Goal: Check status: Check status

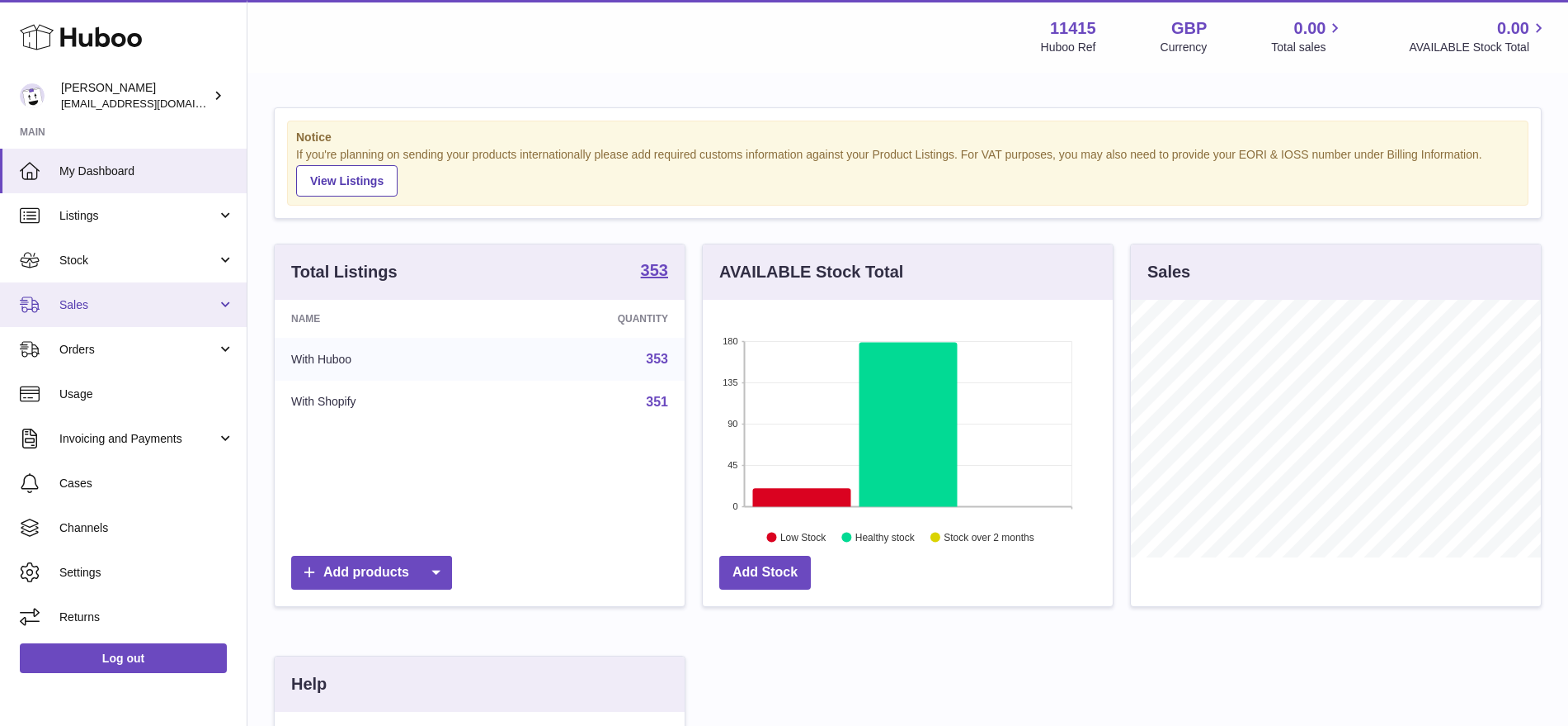
click at [90, 310] on span "Sales" at bounding box center [138, 305] width 158 height 16
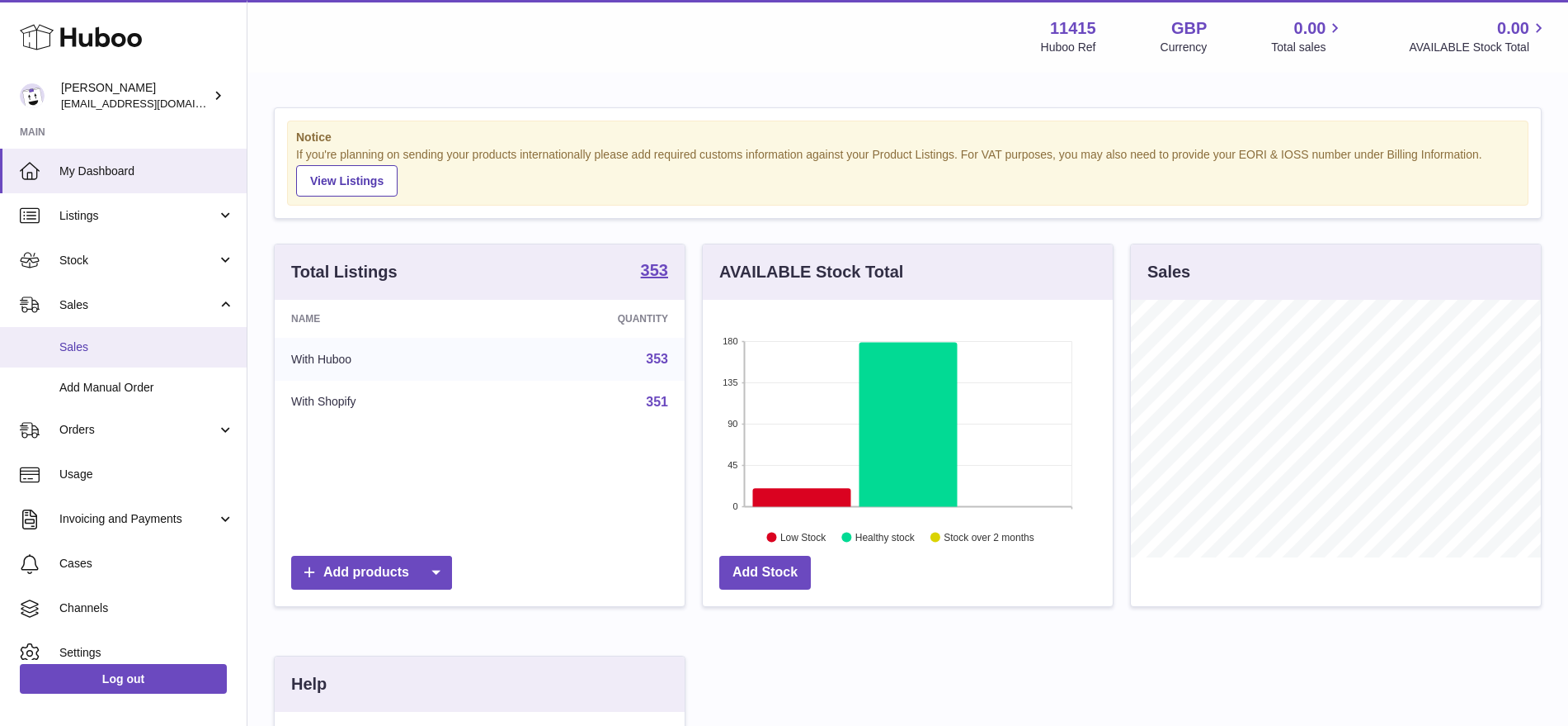
click at [92, 343] on span "Sales" at bounding box center [146, 347] width 175 height 16
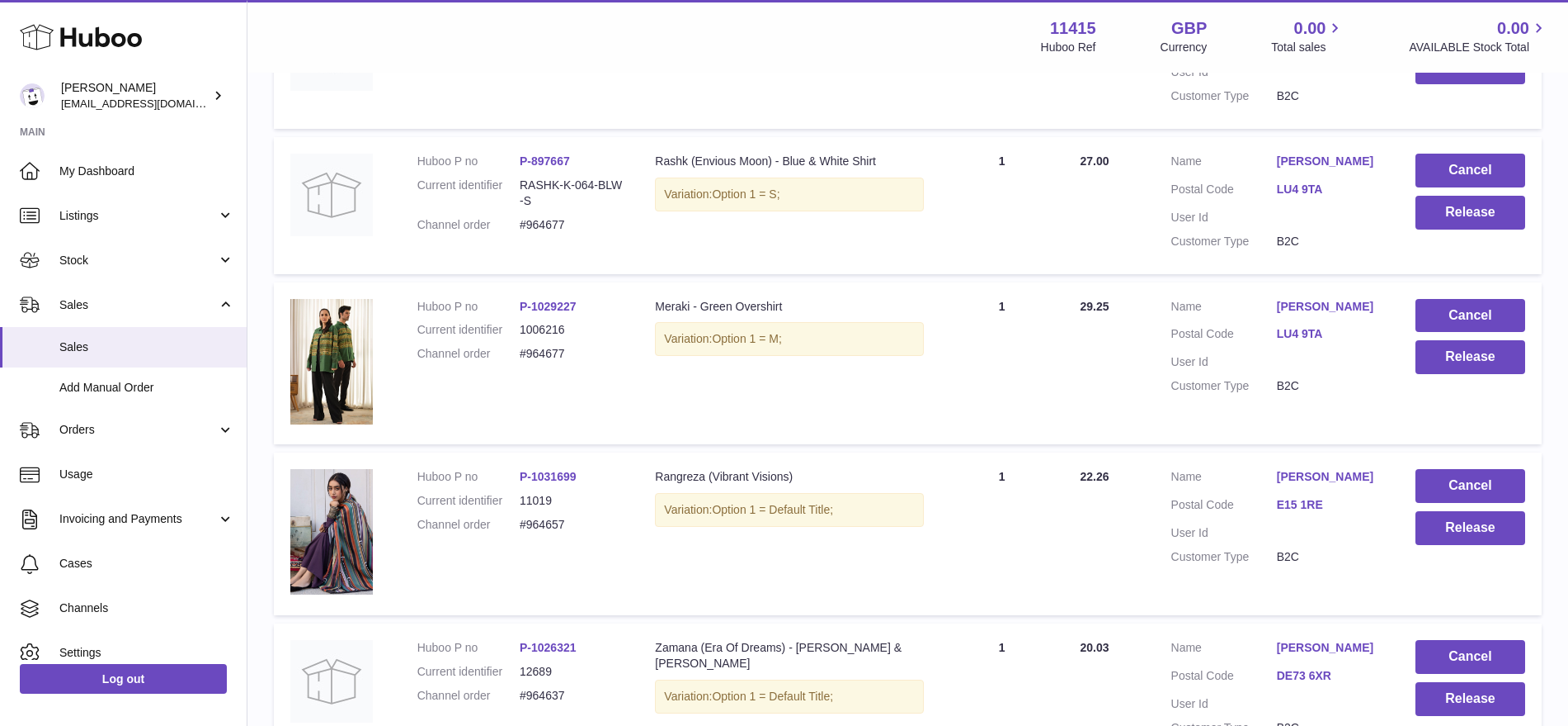
scroll to position [1055, 0]
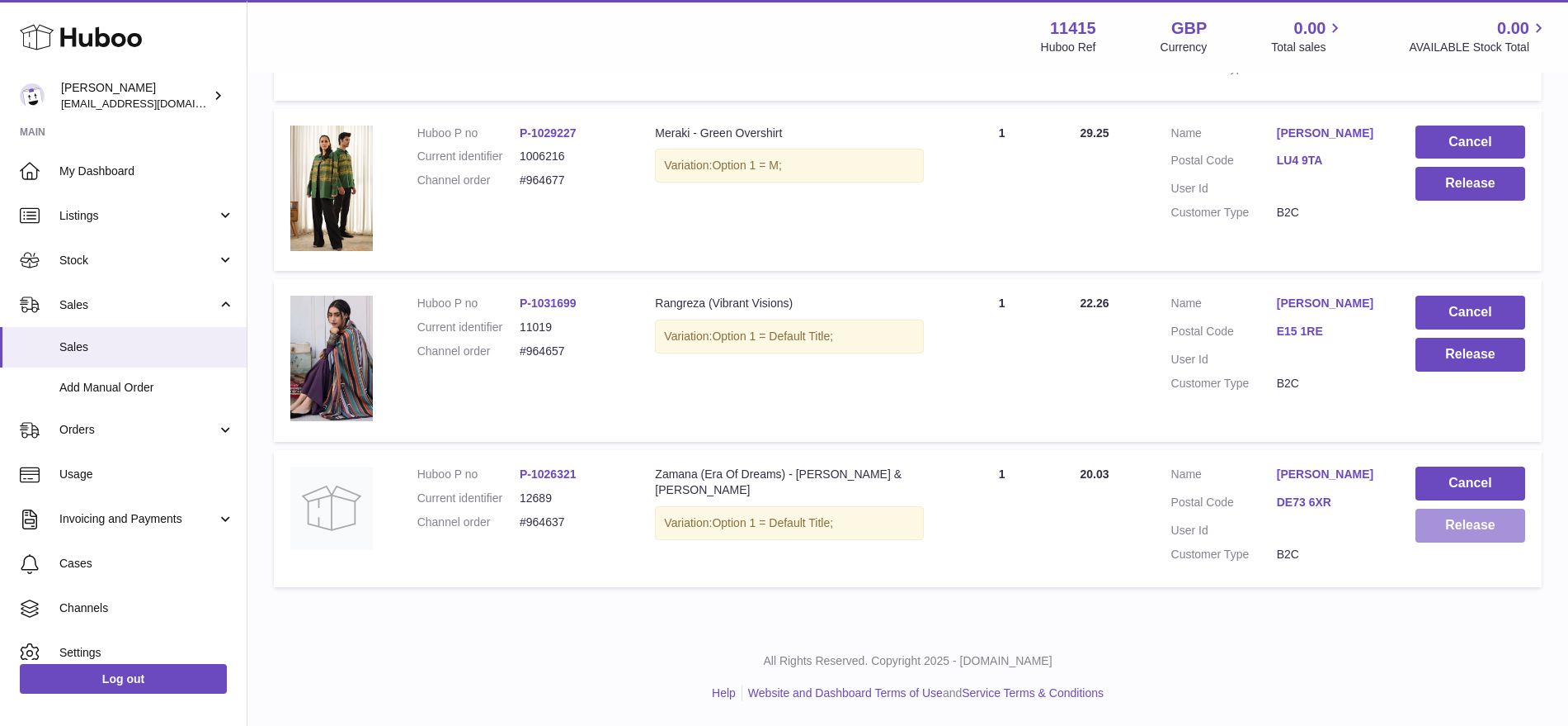
click at [1462, 534] on button "Release" at bounding box center [1470, 525] width 110 height 34
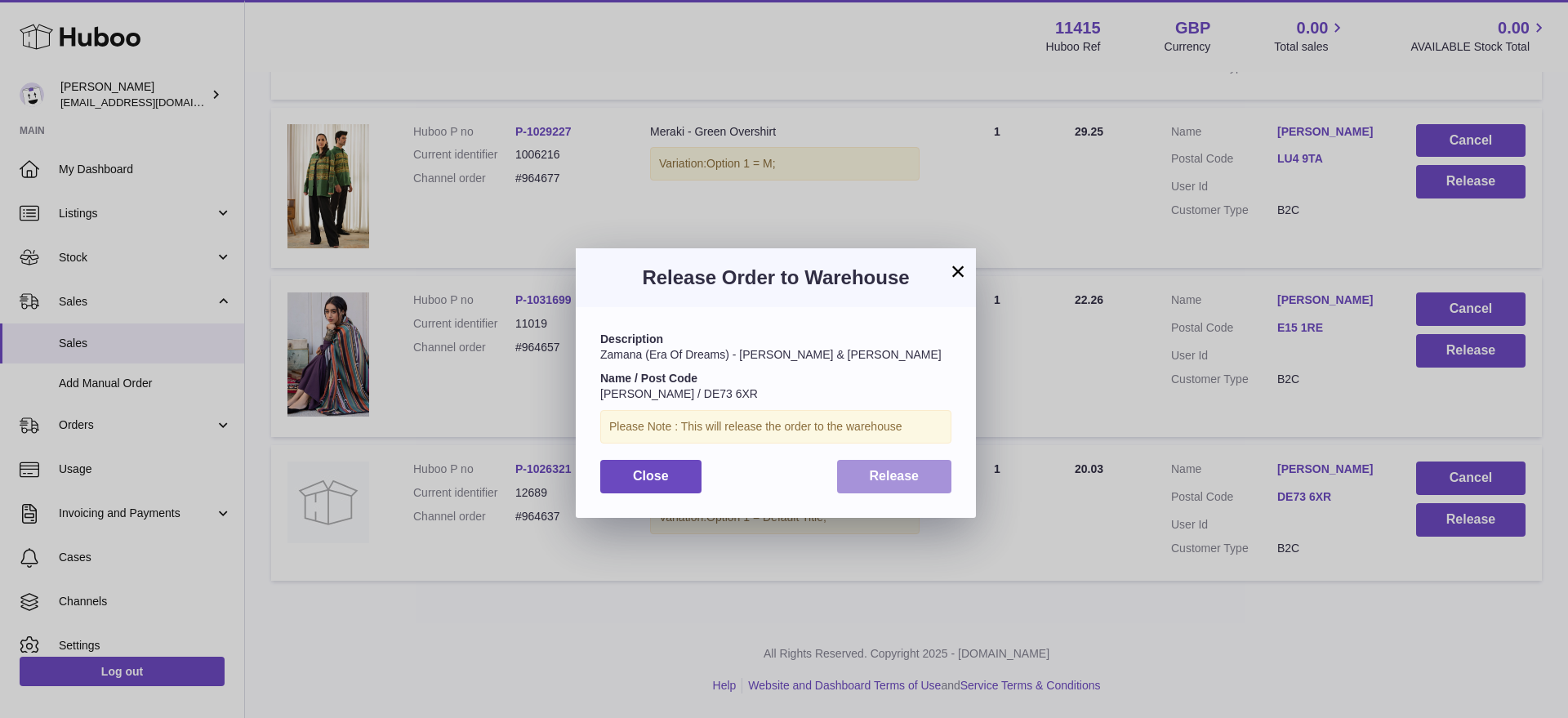
click at [888, 475] on span "Release" at bounding box center [894, 476] width 49 height 14
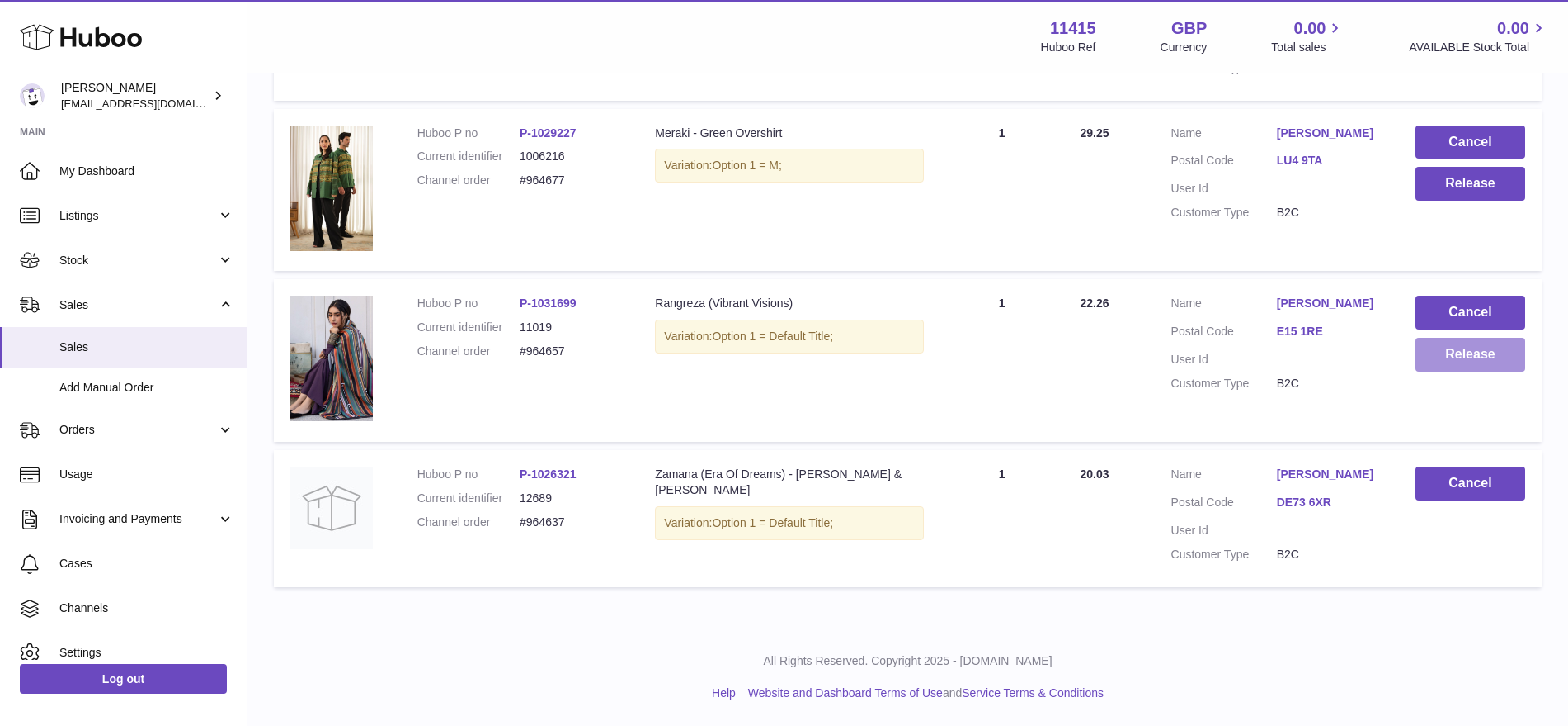
click at [1448, 356] on button "Release" at bounding box center [1470, 355] width 110 height 34
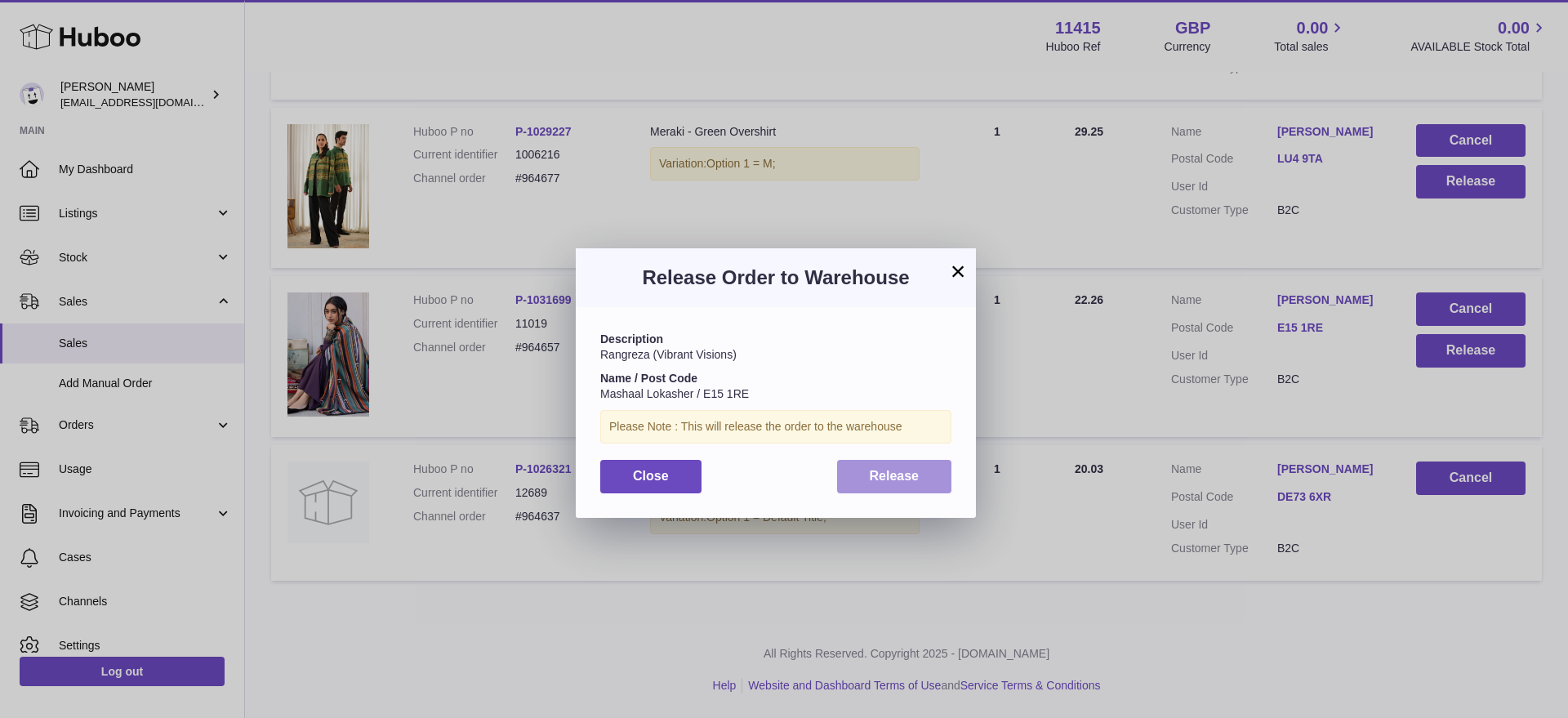
drag, startPoint x: 874, startPoint y: 467, endPoint x: 865, endPoint y: 474, distance: 11.4
click at [875, 468] on button "Release" at bounding box center [894, 477] width 115 height 34
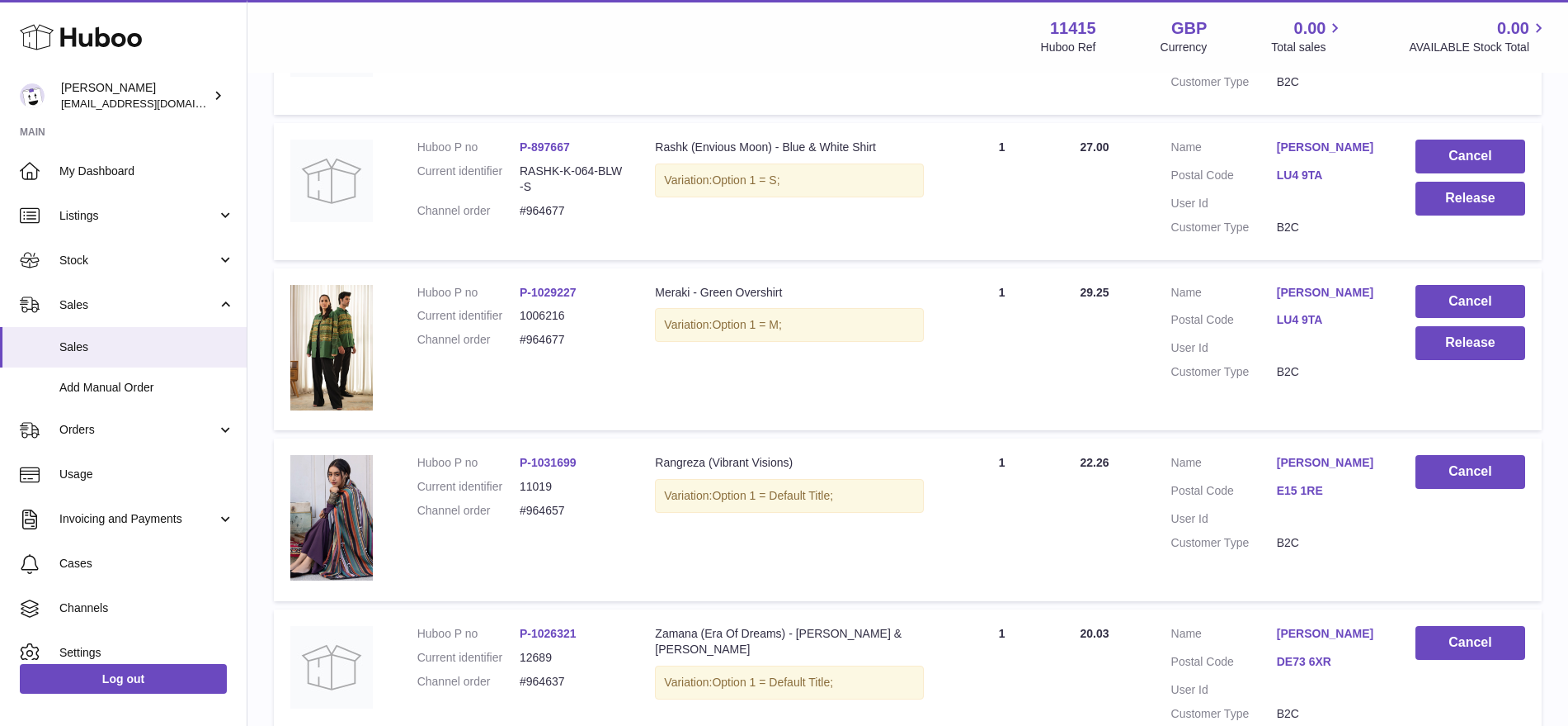
scroll to position [849, 0]
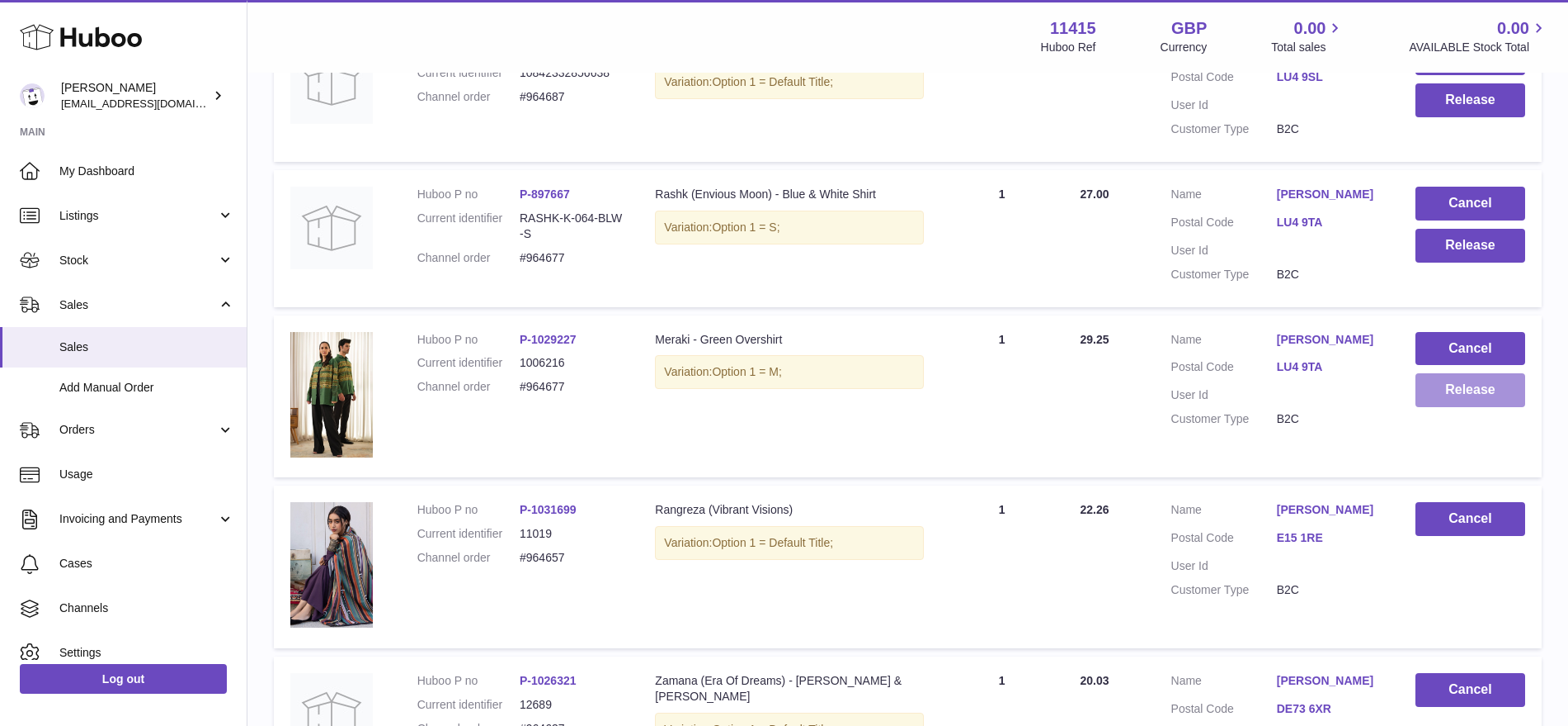
click at [1455, 395] on button "Release" at bounding box center [1470, 390] width 110 height 34
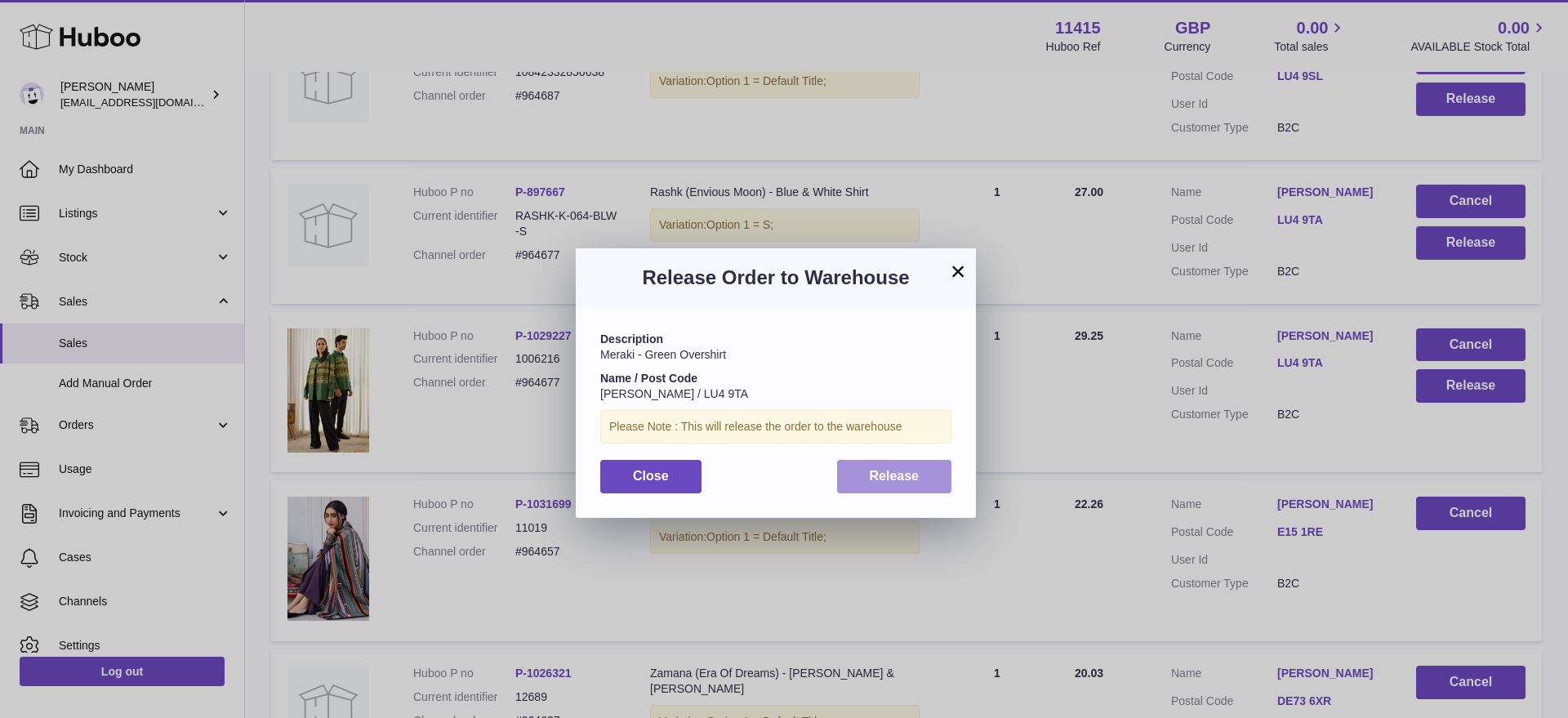
click at [900, 478] on span "Release" at bounding box center [894, 476] width 49 height 14
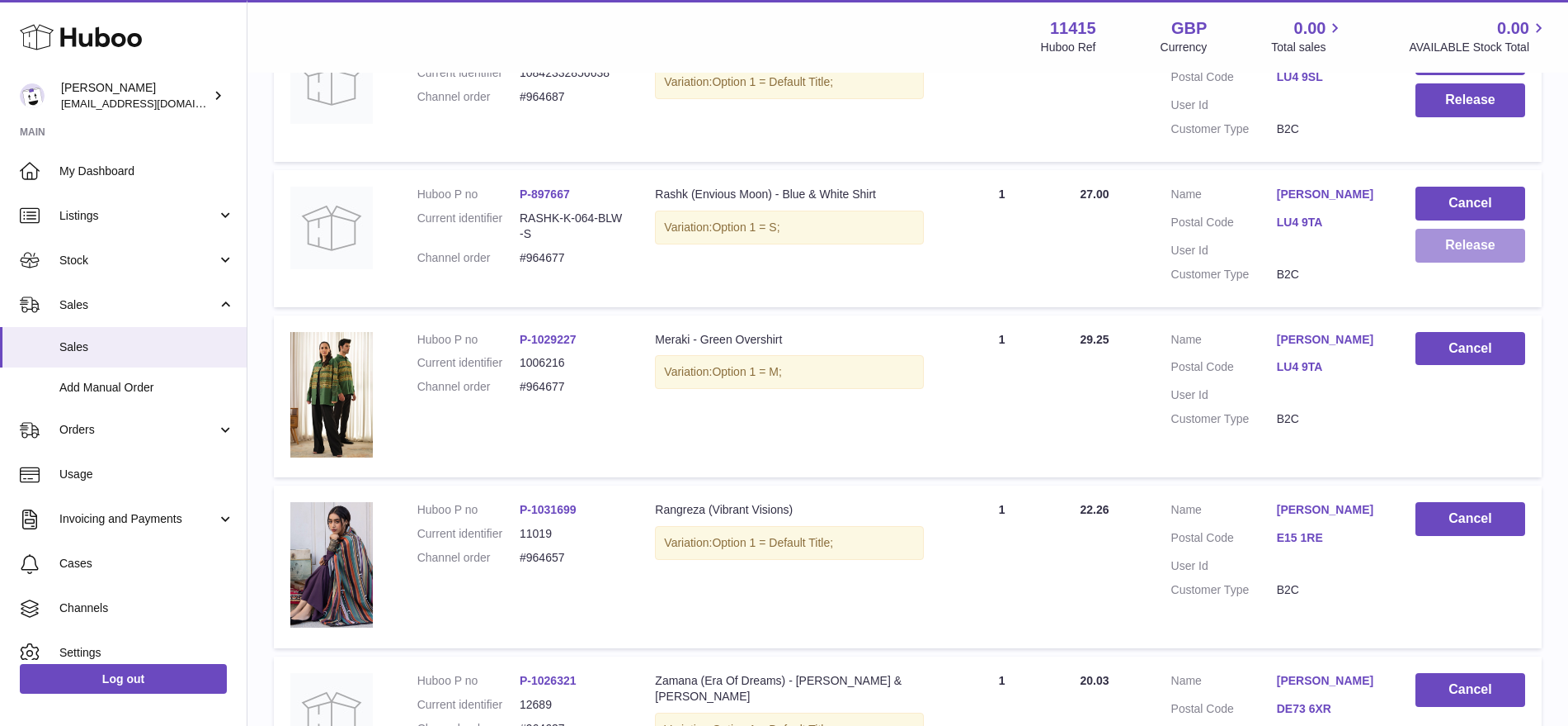
click at [1448, 248] on button "Release" at bounding box center [1470, 246] width 110 height 34
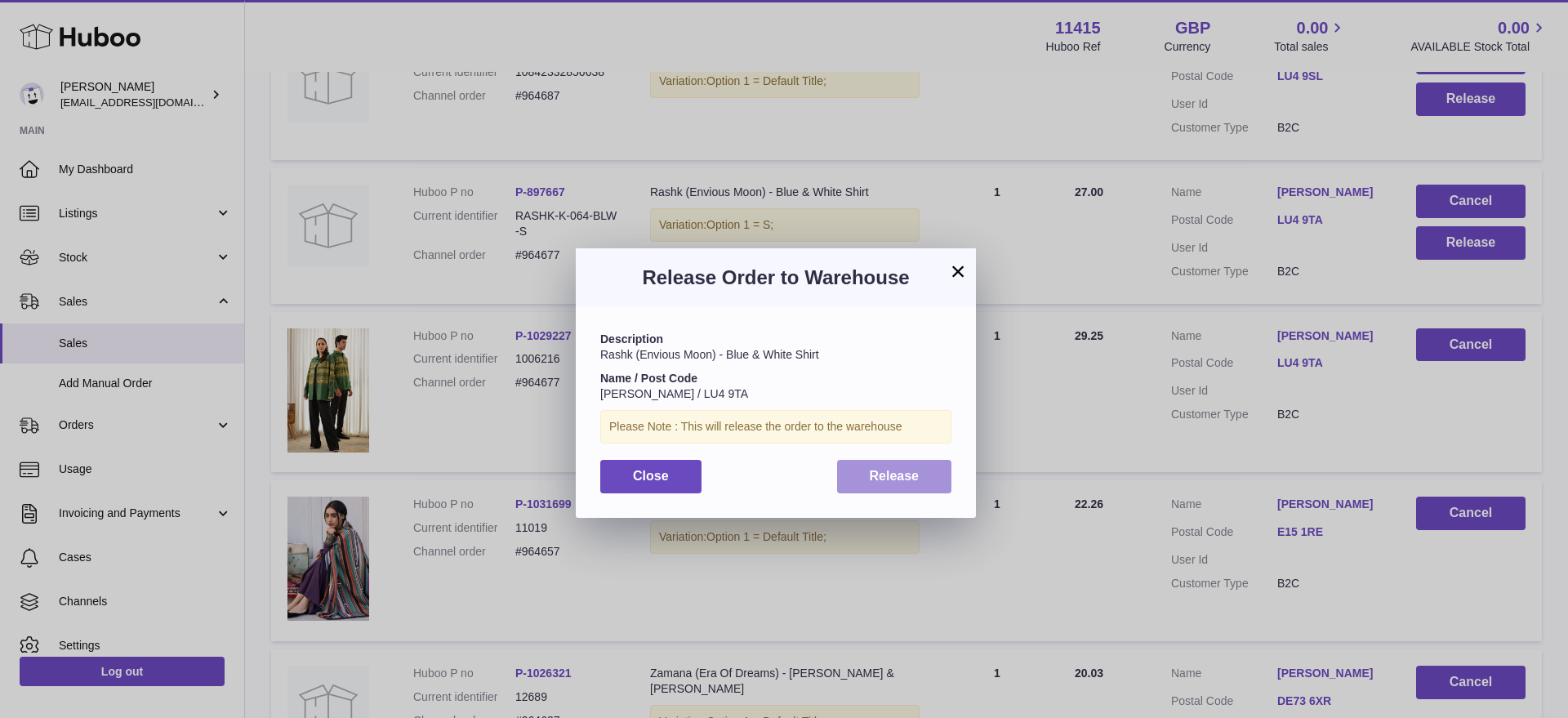
click at [919, 475] on button "Release" at bounding box center [894, 477] width 115 height 34
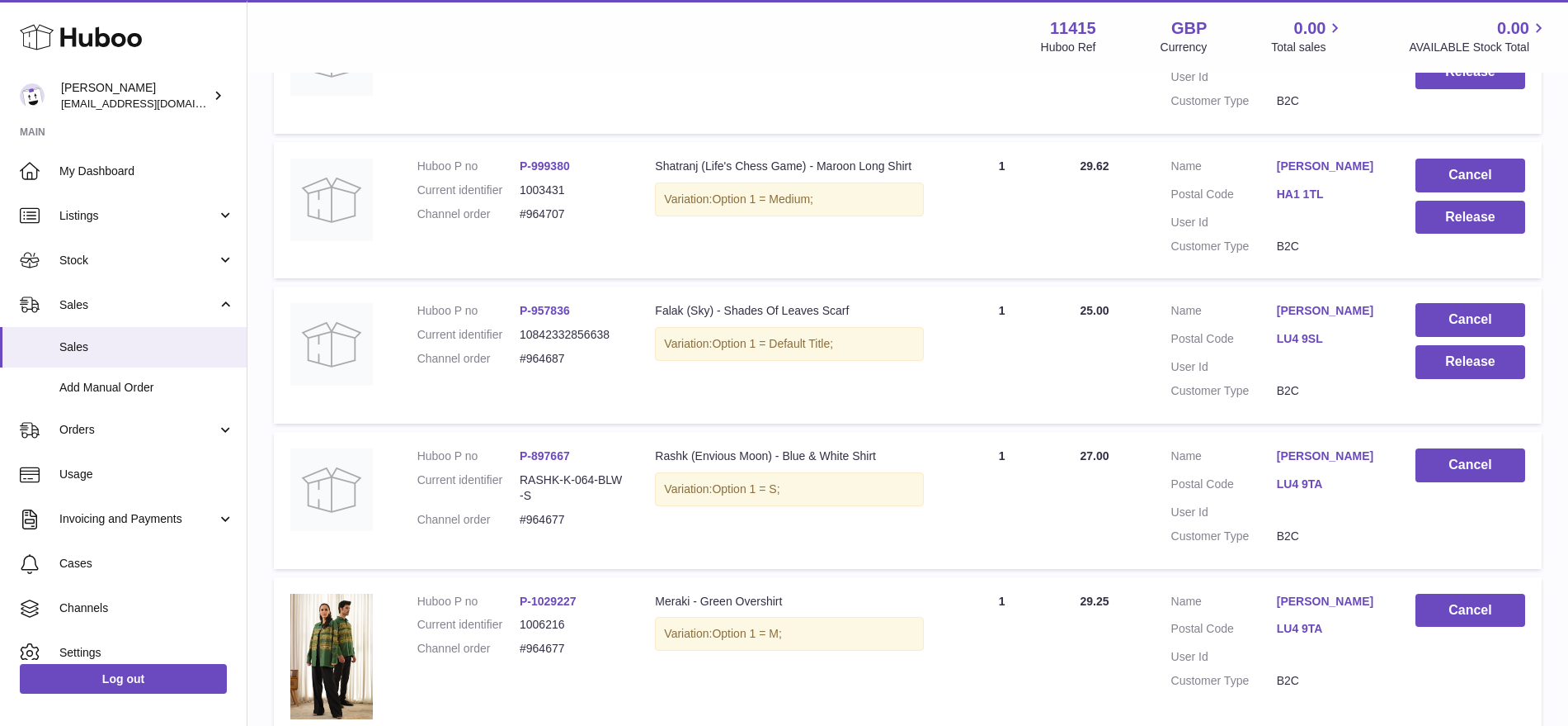
scroll to position [539, 0]
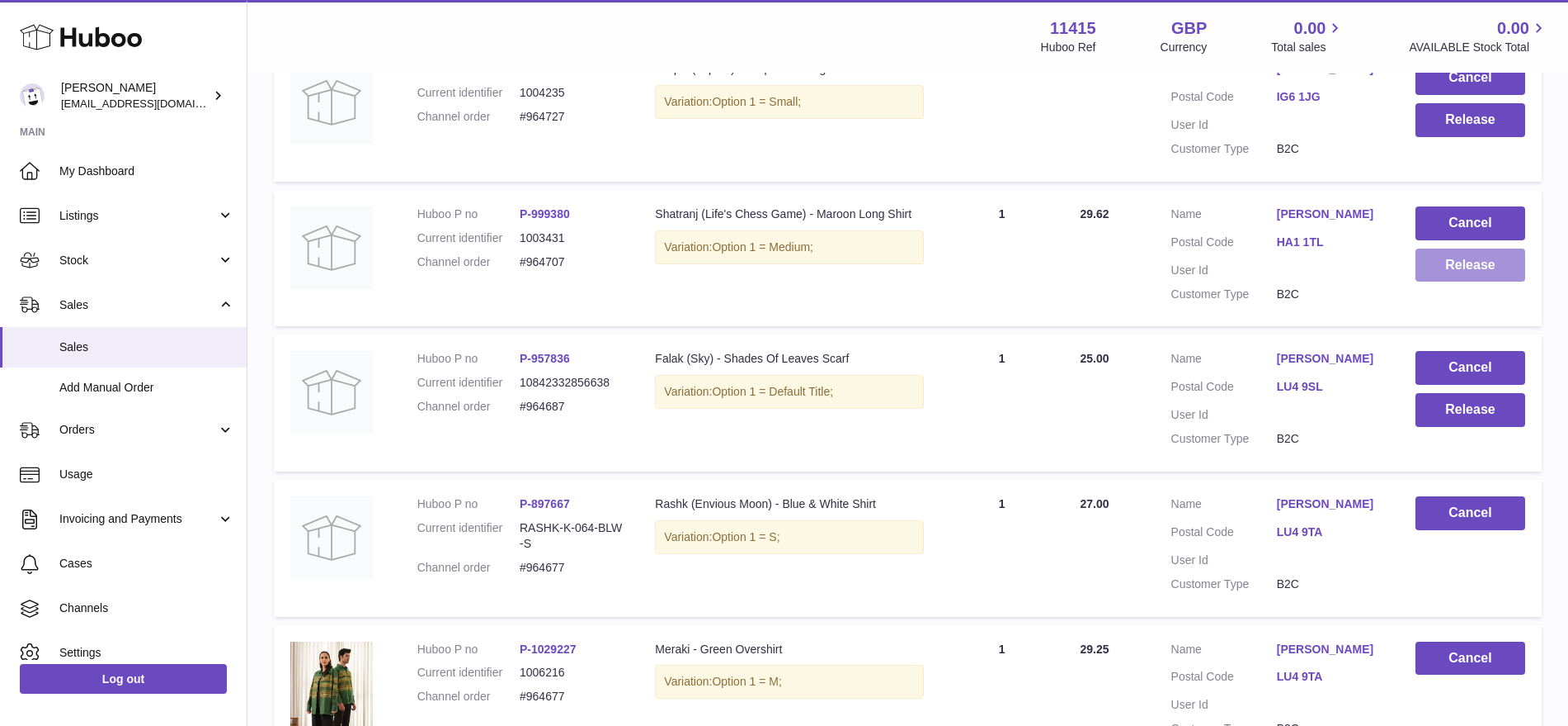
click at [1491, 270] on button "Release" at bounding box center [1470, 265] width 110 height 34
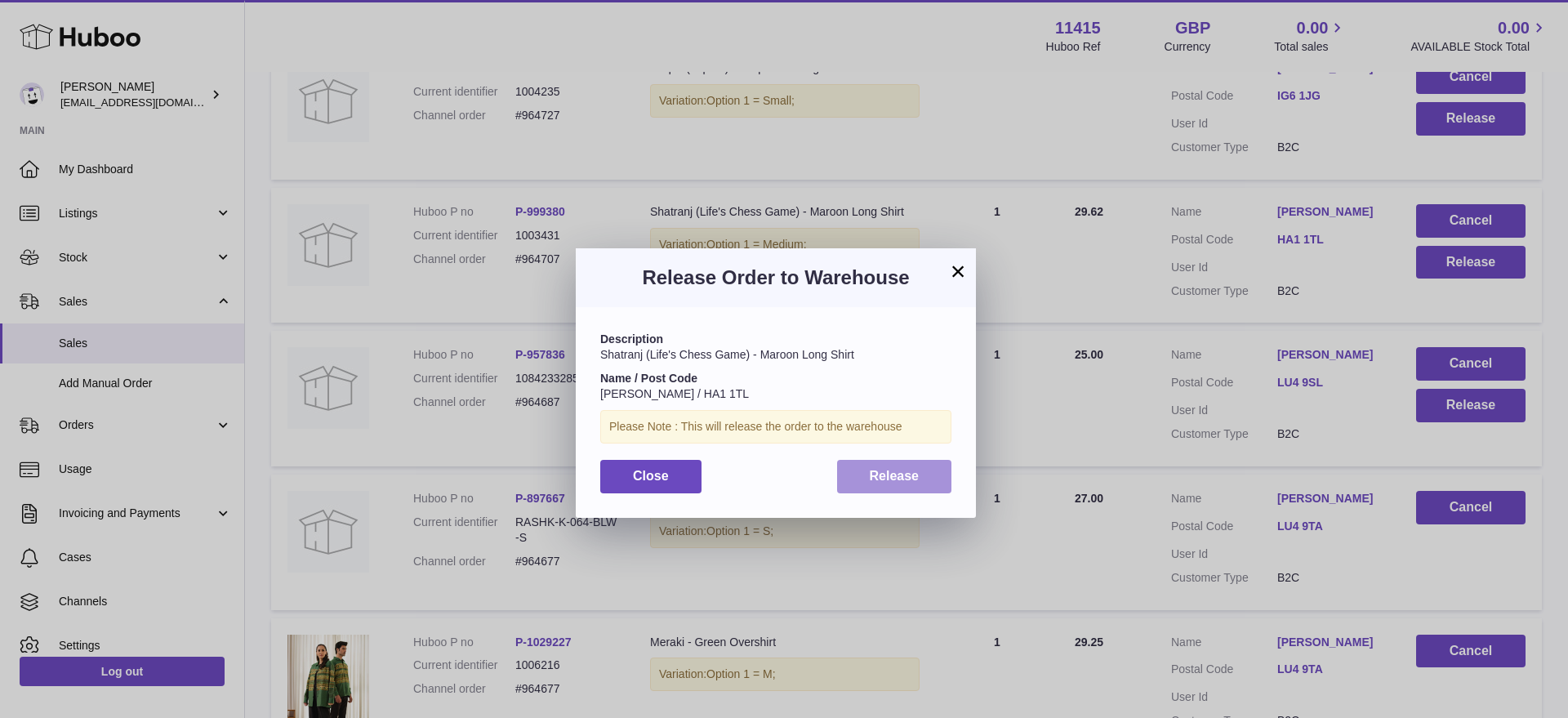
click at [876, 476] on span "Release" at bounding box center [894, 476] width 49 height 14
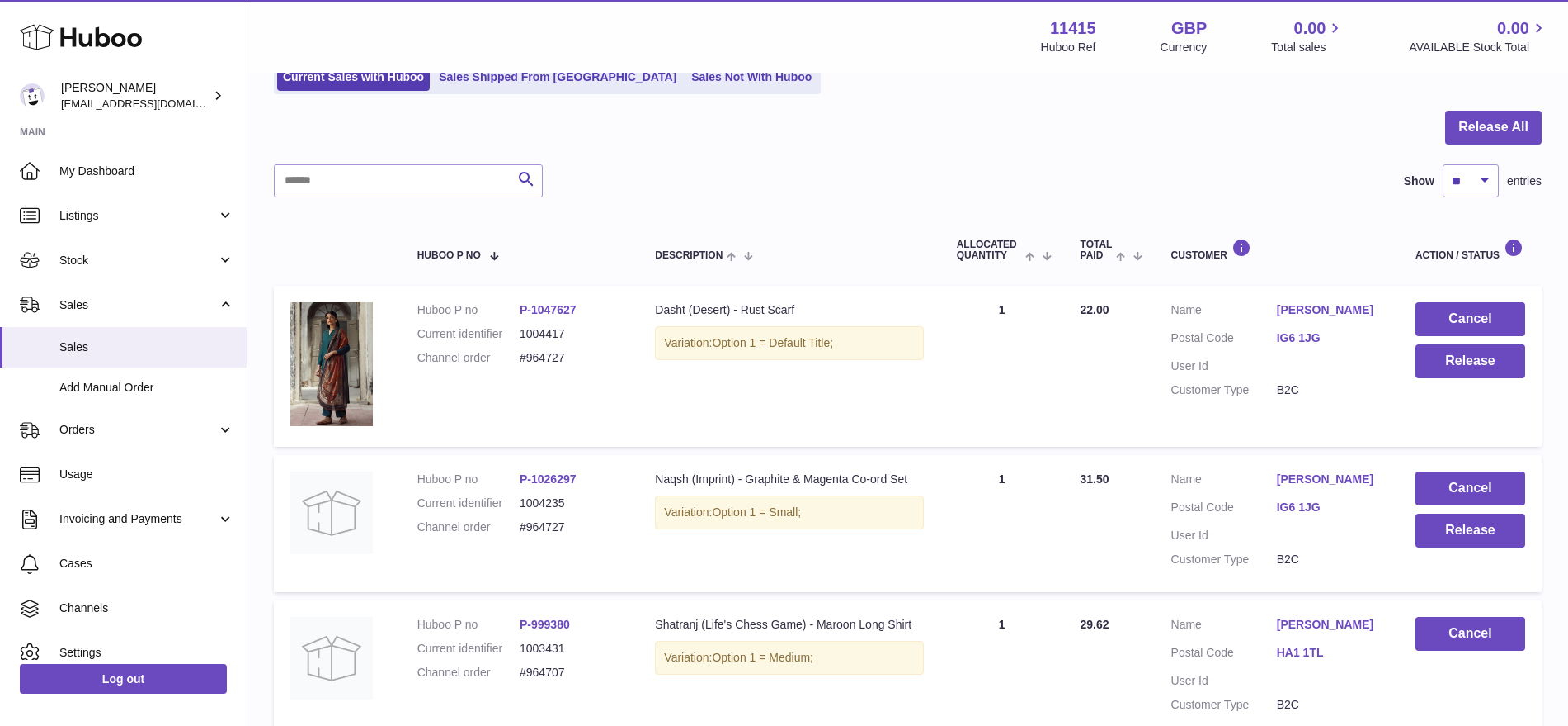
scroll to position [126, 0]
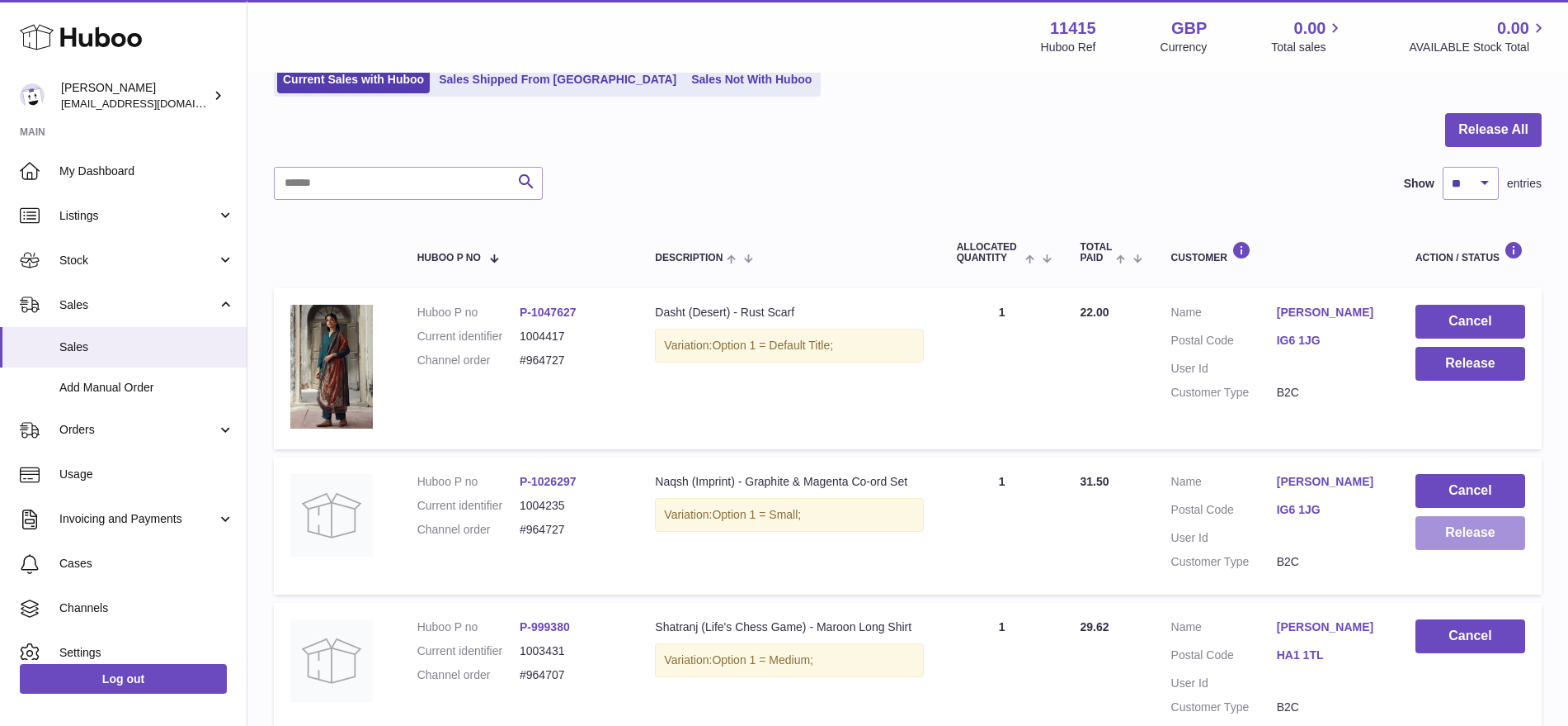
click at [1470, 529] on button "Release" at bounding box center [1470, 533] width 110 height 34
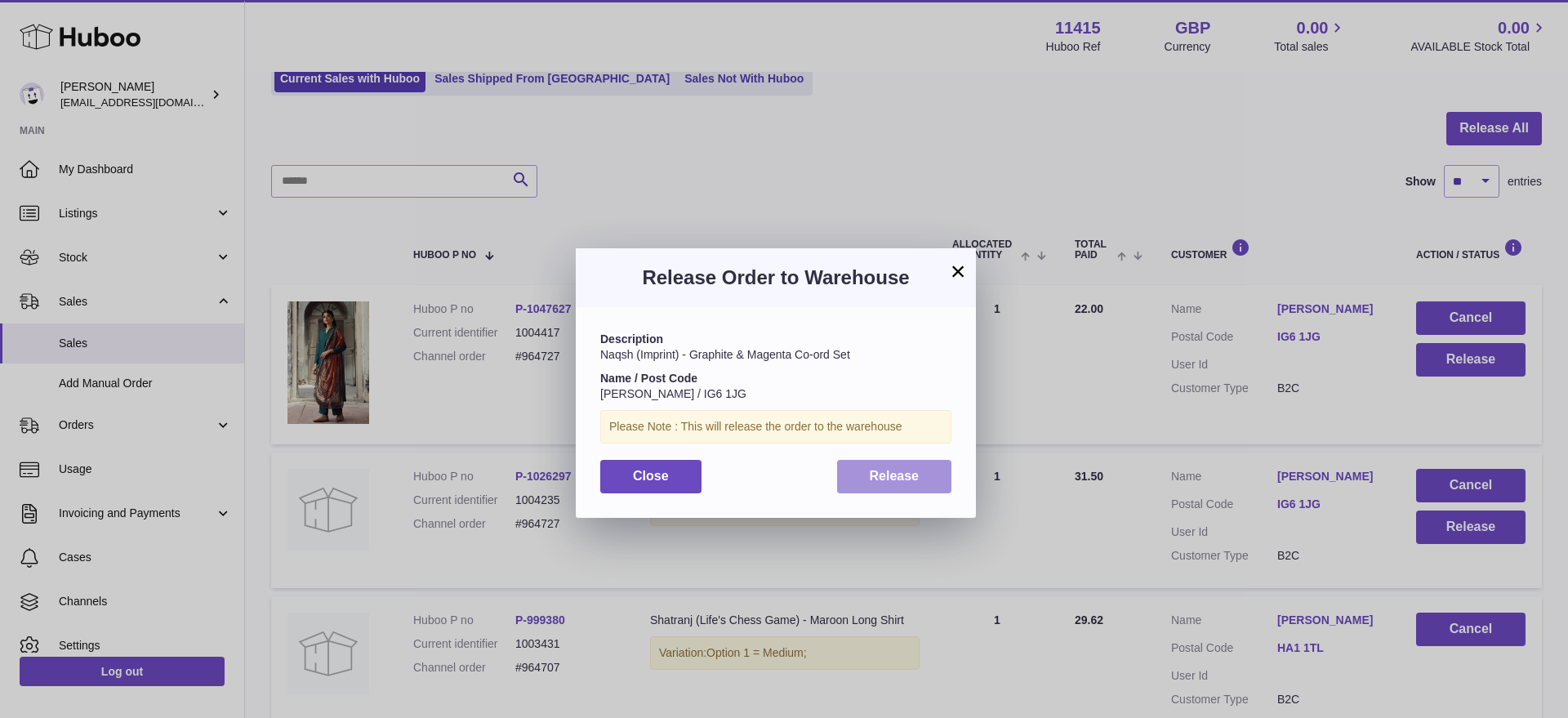
click at [910, 473] on span "Release" at bounding box center [894, 476] width 49 height 14
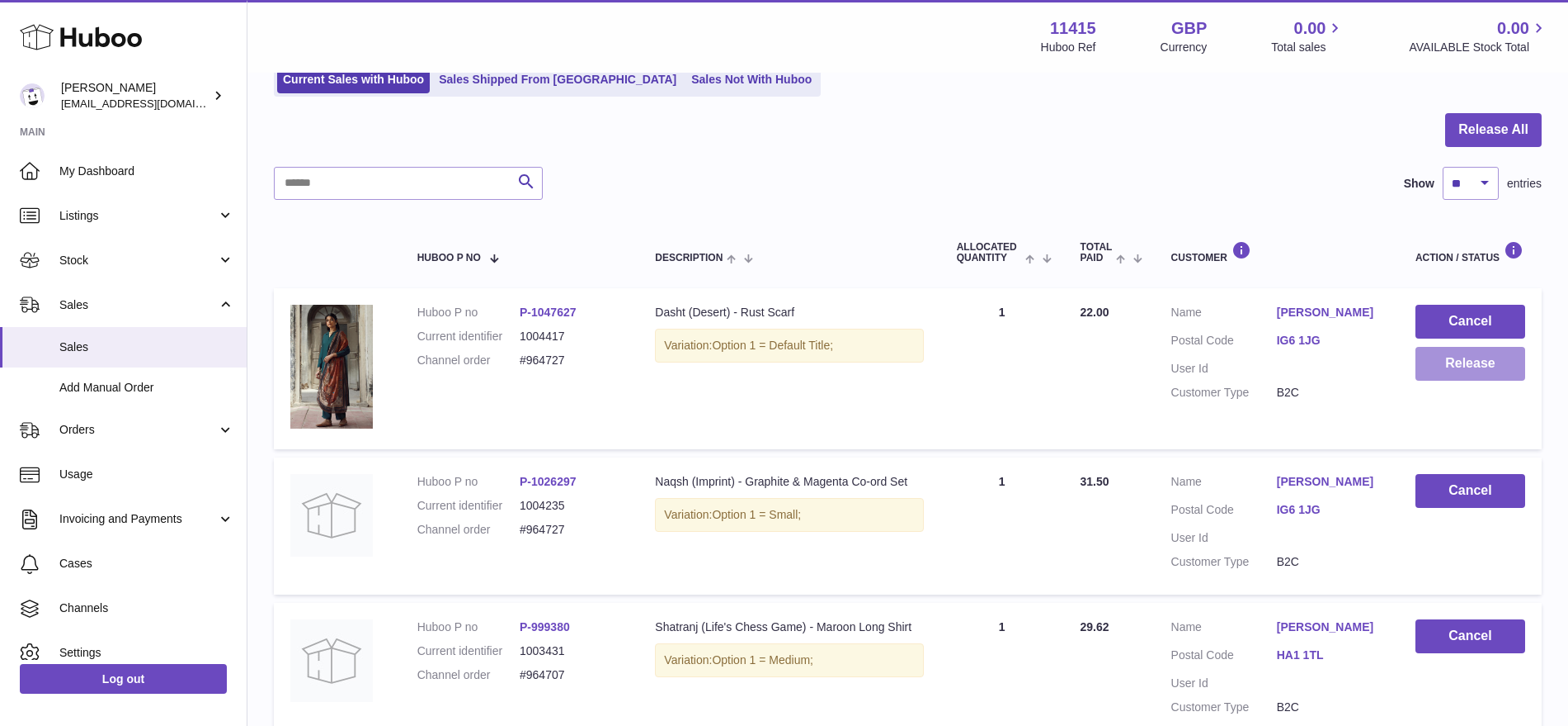
click at [1450, 360] on button "Release" at bounding box center [1470, 364] width 110 height 34
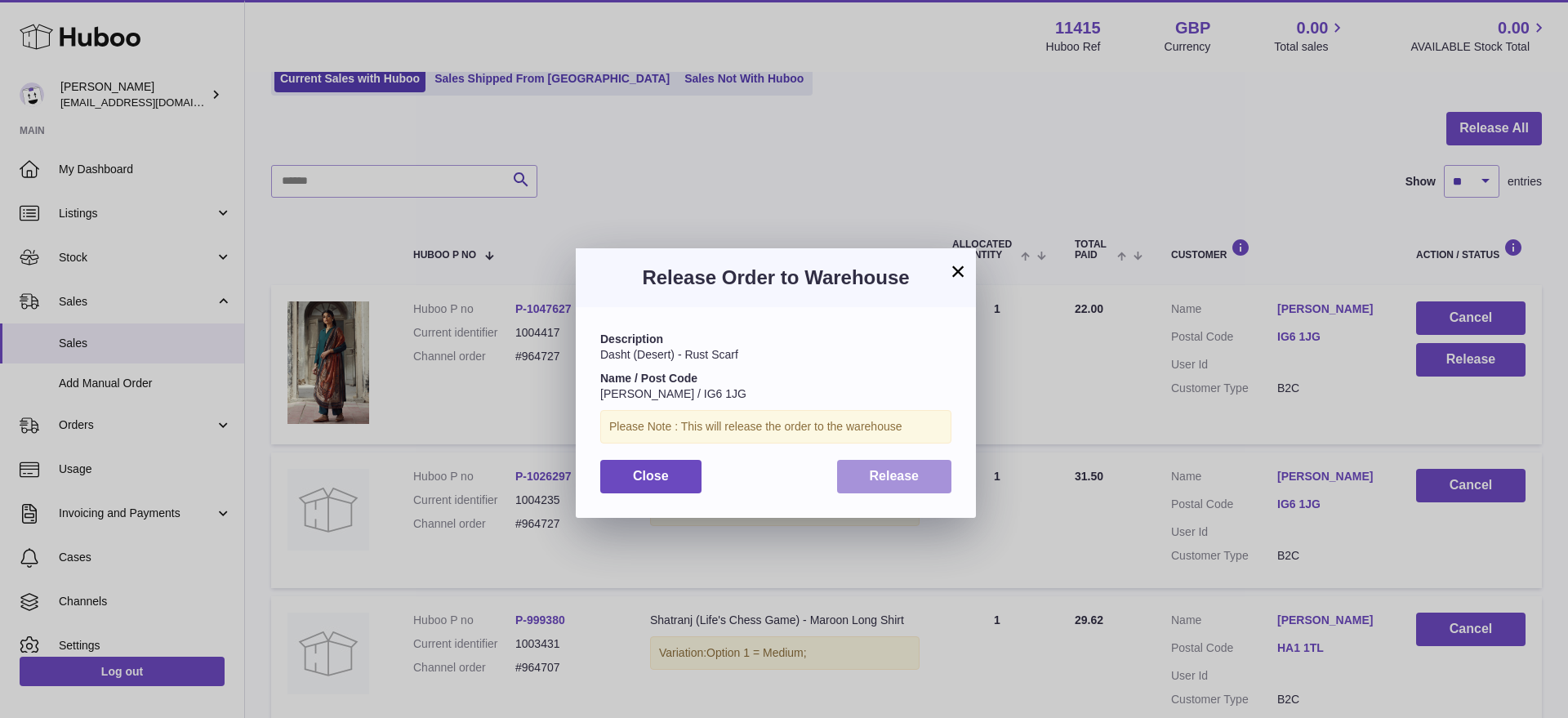
click at [924, 478] on button "Release" at bounding box center [894, 477] width 115 height 34
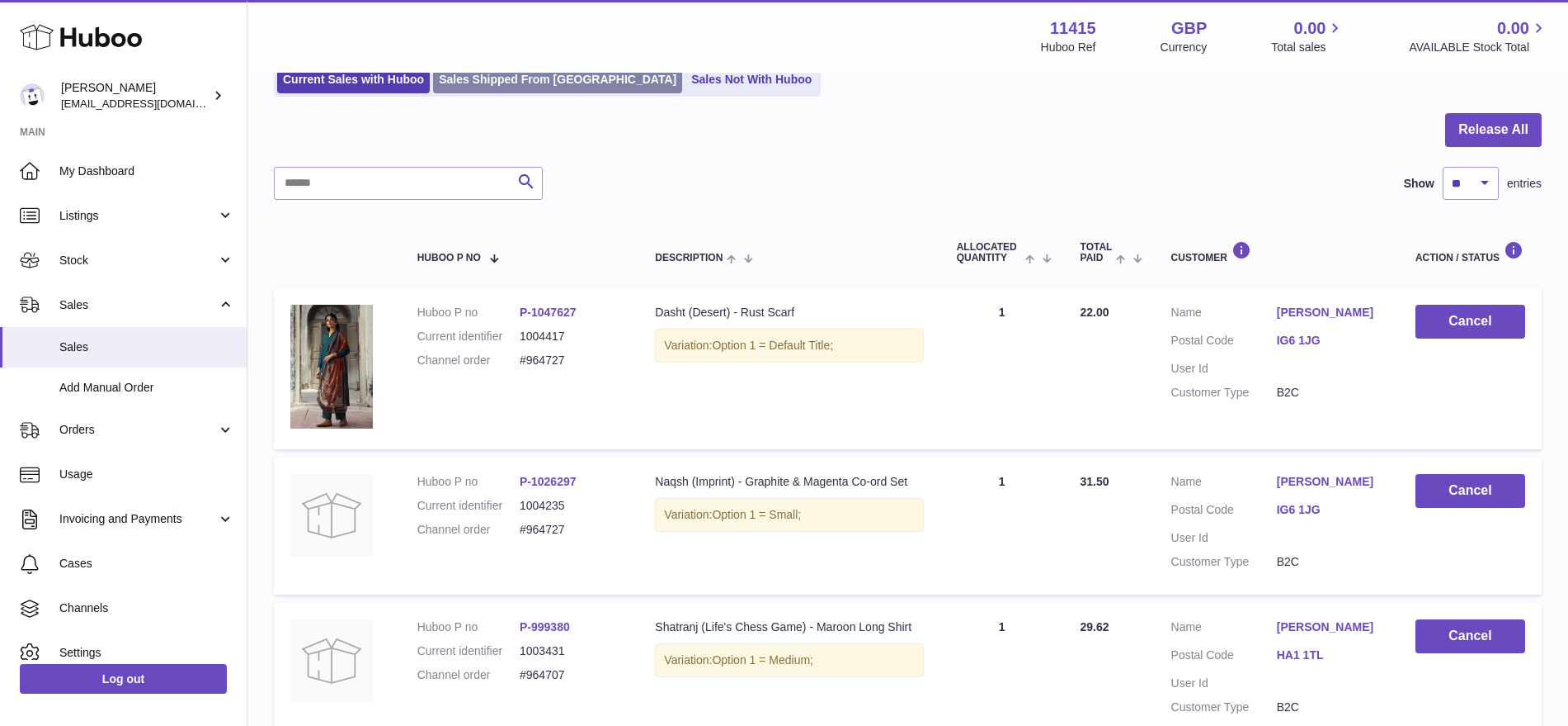
click at [496, 88] on link "Sales Shipped From Huboo" at bounding box center [557, 79] width 249 height 27
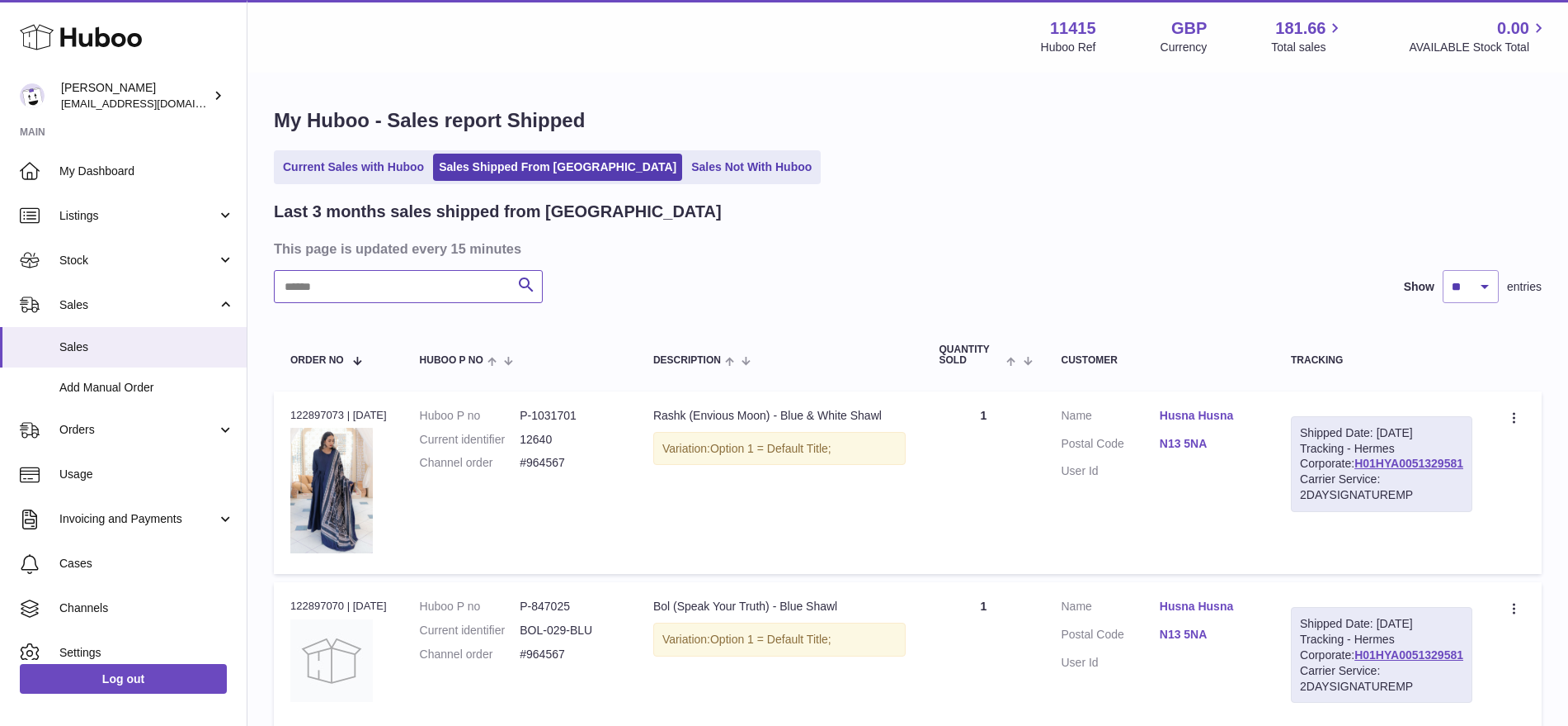
click at [335, 287] on input "text" at bounding box center [408, 286] width 269 height 33
paste input "******"
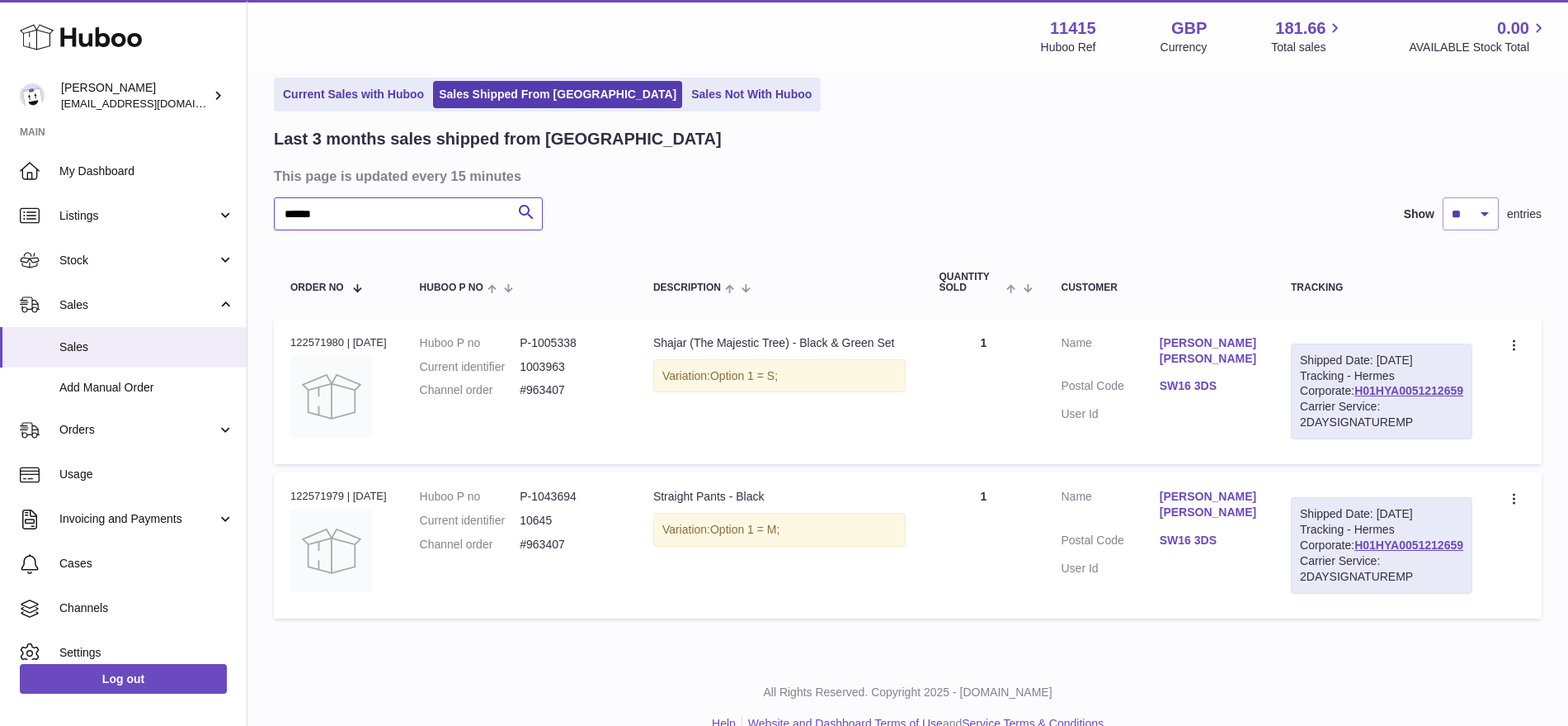
scroll to position [166, 0]
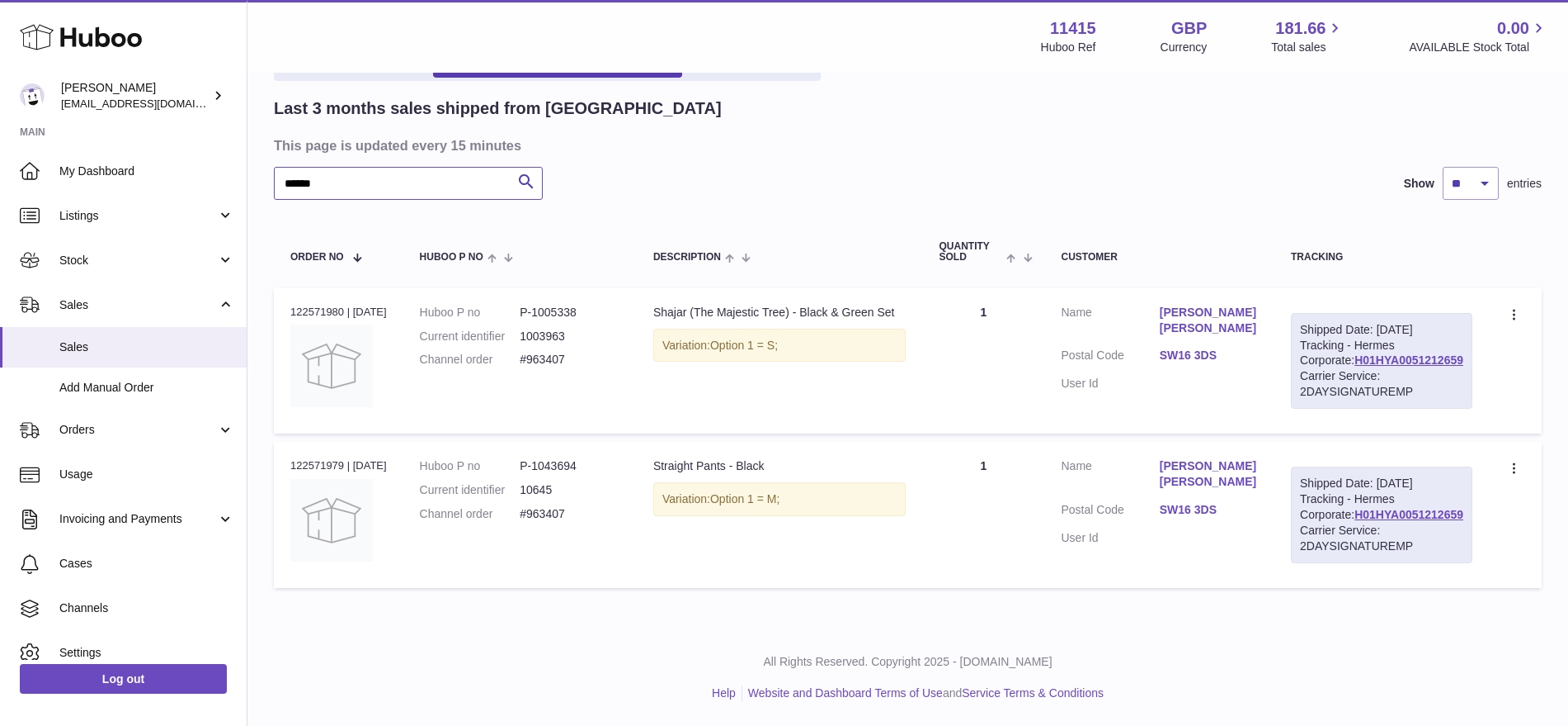
type input "******"
drag, startPoint x: 324, startPoint y: 126, endPoint x: 193, endPoint y: 115, distance: 131.5
click at [194, 115] on div "Huboo Muhammad Salman care@shopmanto.uk Main My Dashboard Listings Not with Hub…" at bounding box center [784, 311] width 1568 height 829
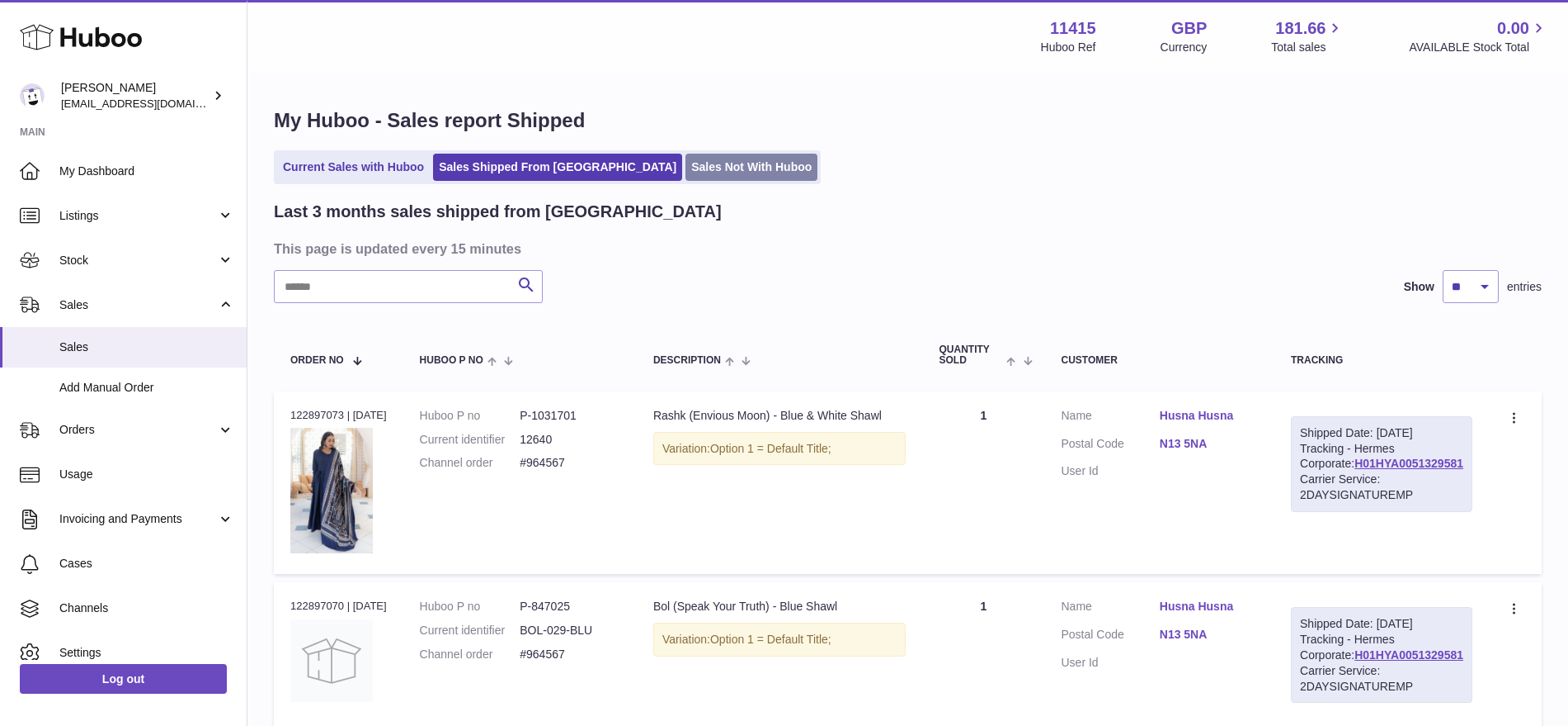
click at [686, 166] on link "Sales Not With Huboo" at bounding box center [752, 167] width 132 height 27
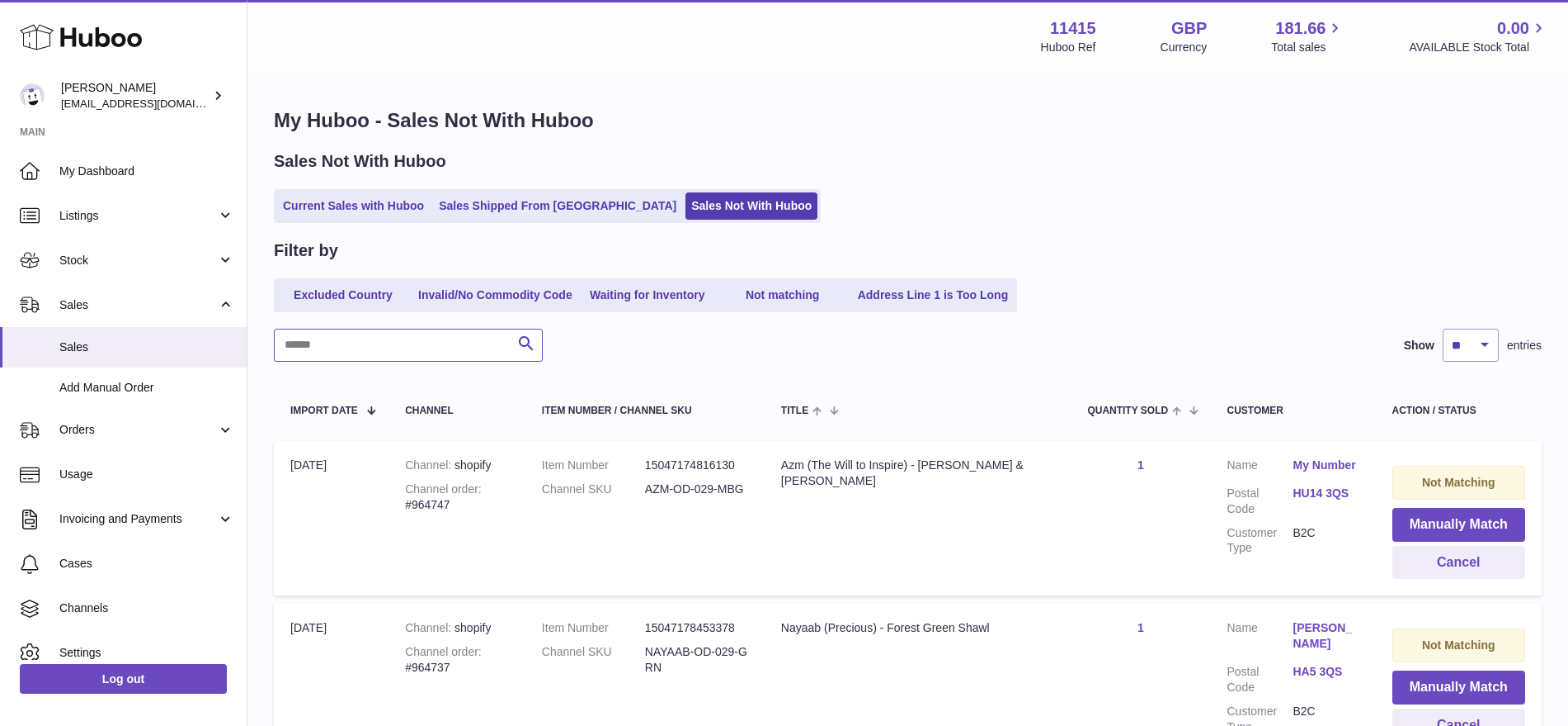
click at [320, 340] on input "text" at bounding box center [408, 345] width 269 height 33
paste input "******"
type input "******"
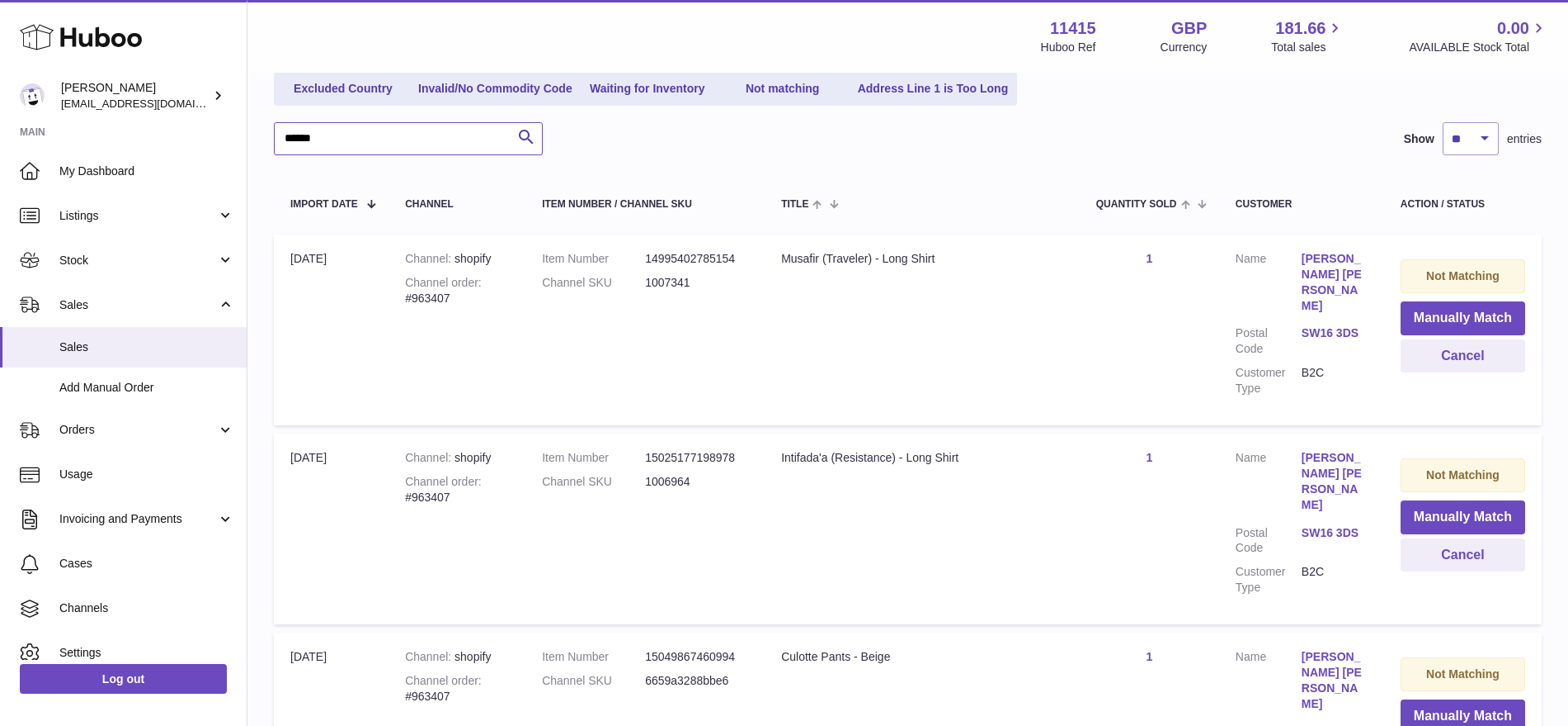
scroll to position [161, 0]
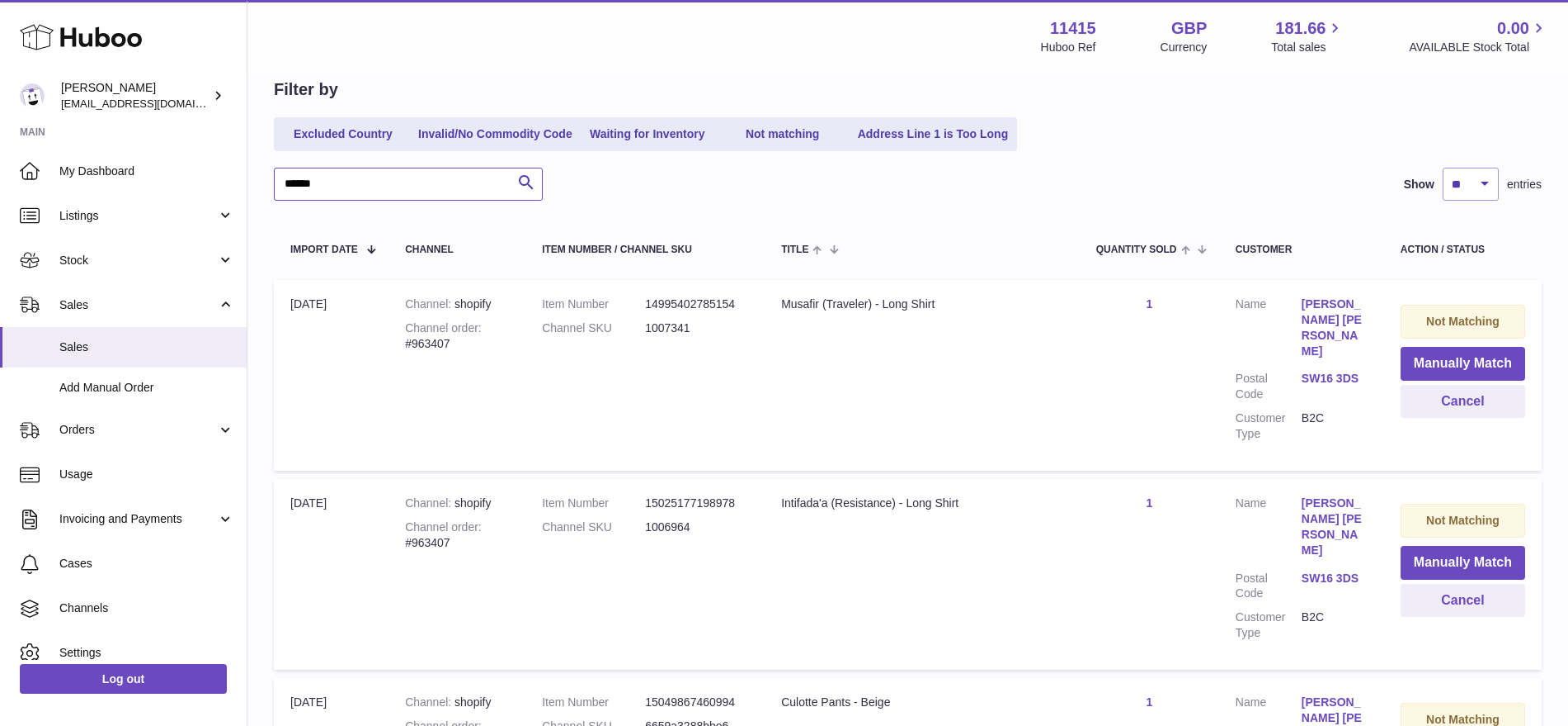
drag, startPoint x: 362, startPoint y: 185, endPoint x: 252, endPoint y: 185, distance: 110.0
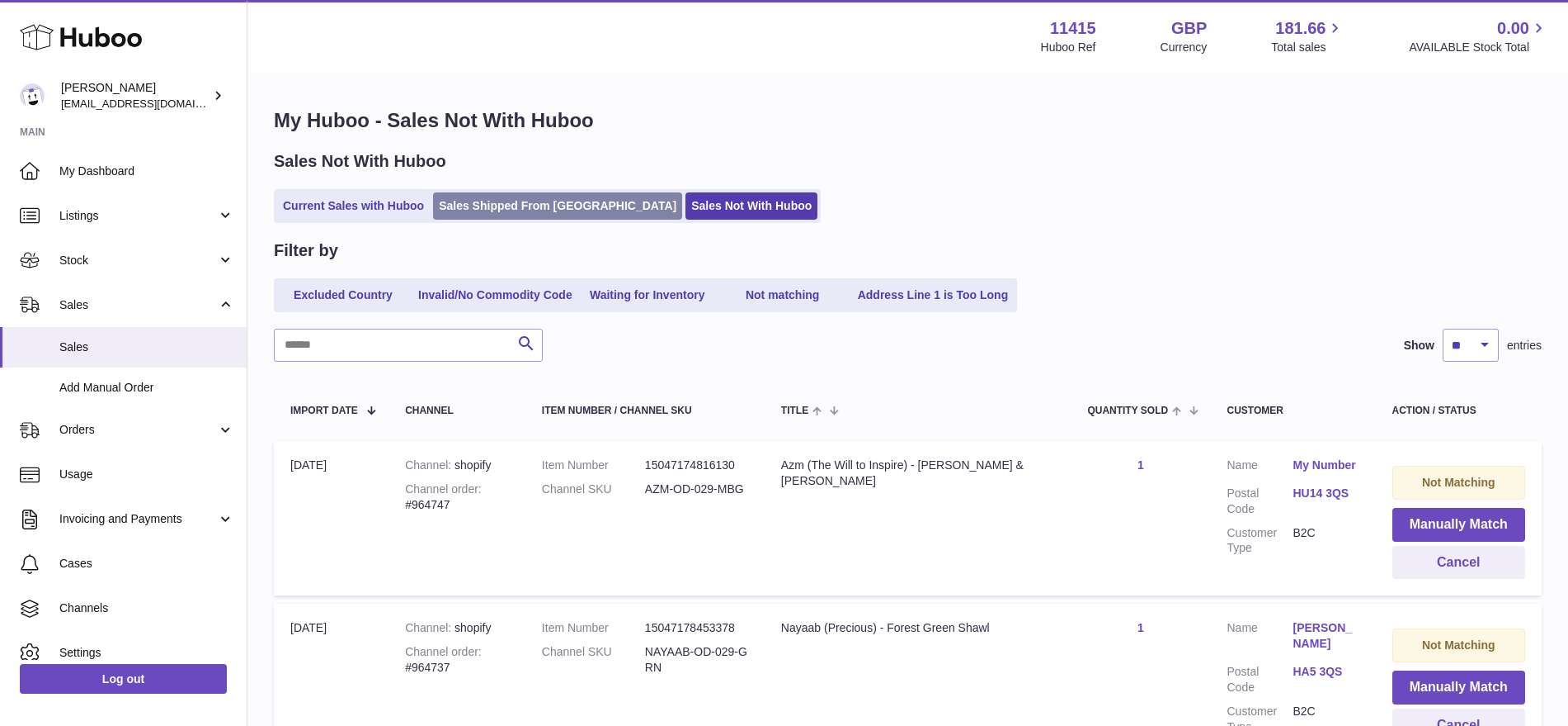
click at [518, 194] on link "Sales Shipped From Huboo" at bounding box center [557, 205] width 249 height 27
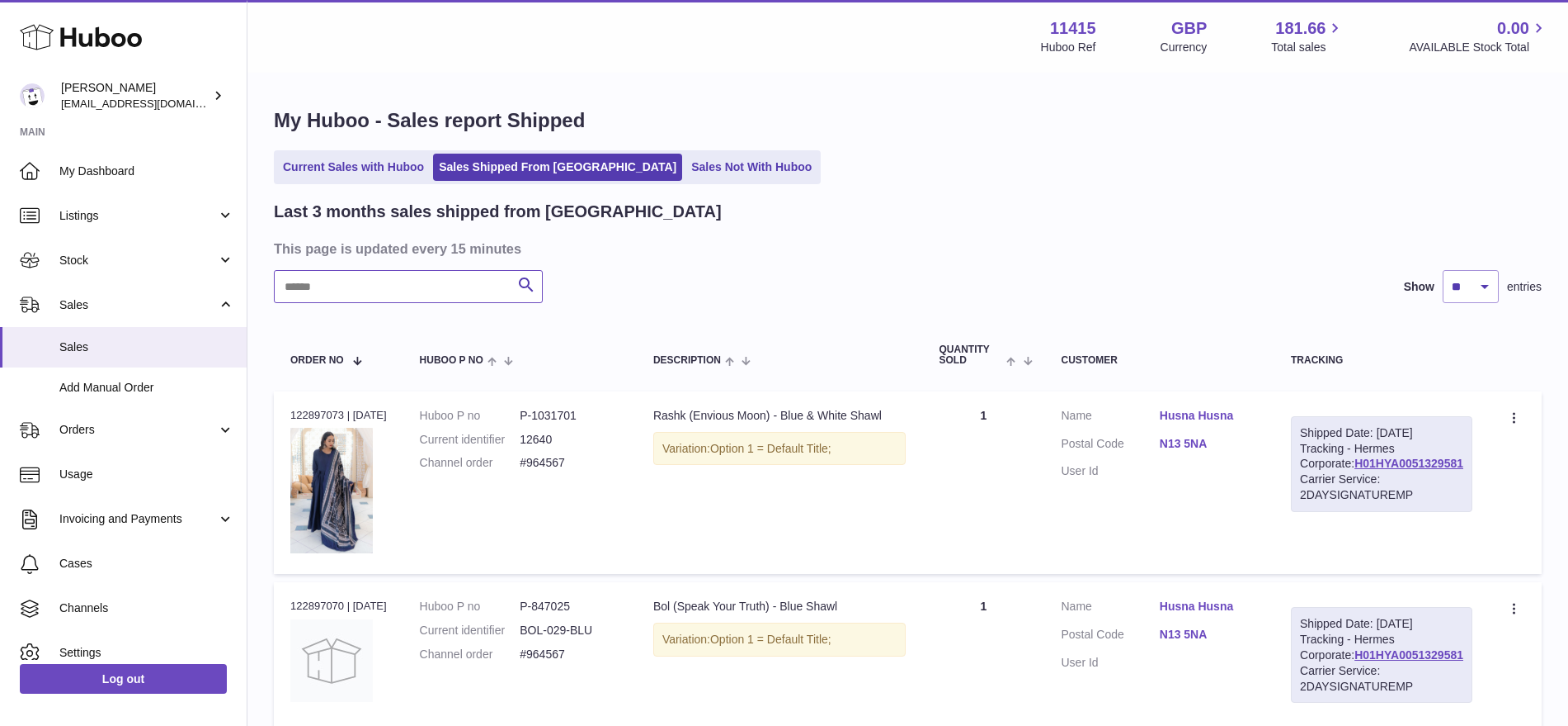
click at [343, 298] on input "text" at bounding box center [408, 286] width 269 height 33
paste input "******"
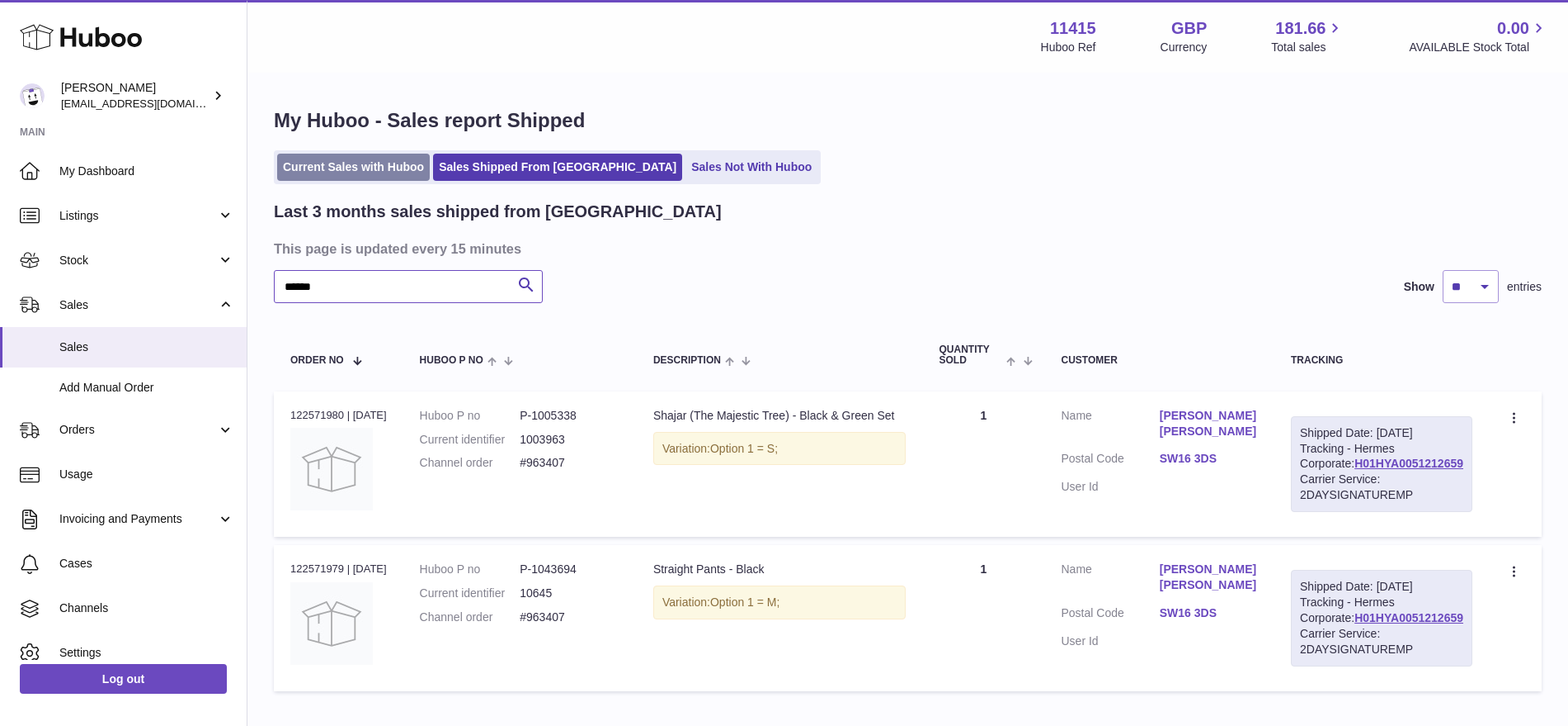
type input "******"
click at [364, 163] on link "Current Sales with Huboo" at bounding box center [353, 167] width 153 height 27
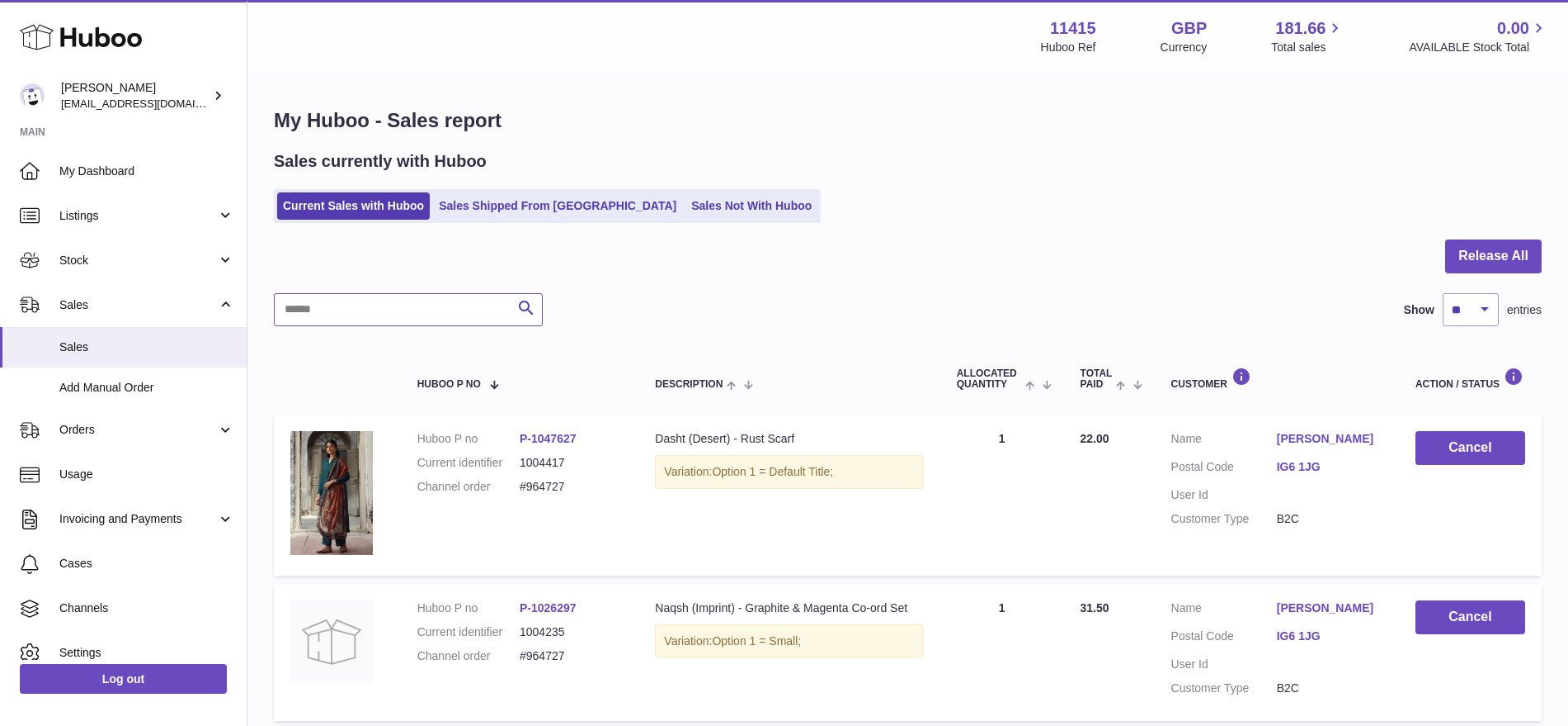
click at [340, 310] on input "text" at bounding box center [408, 309] width 269 height 33
paste input "******"
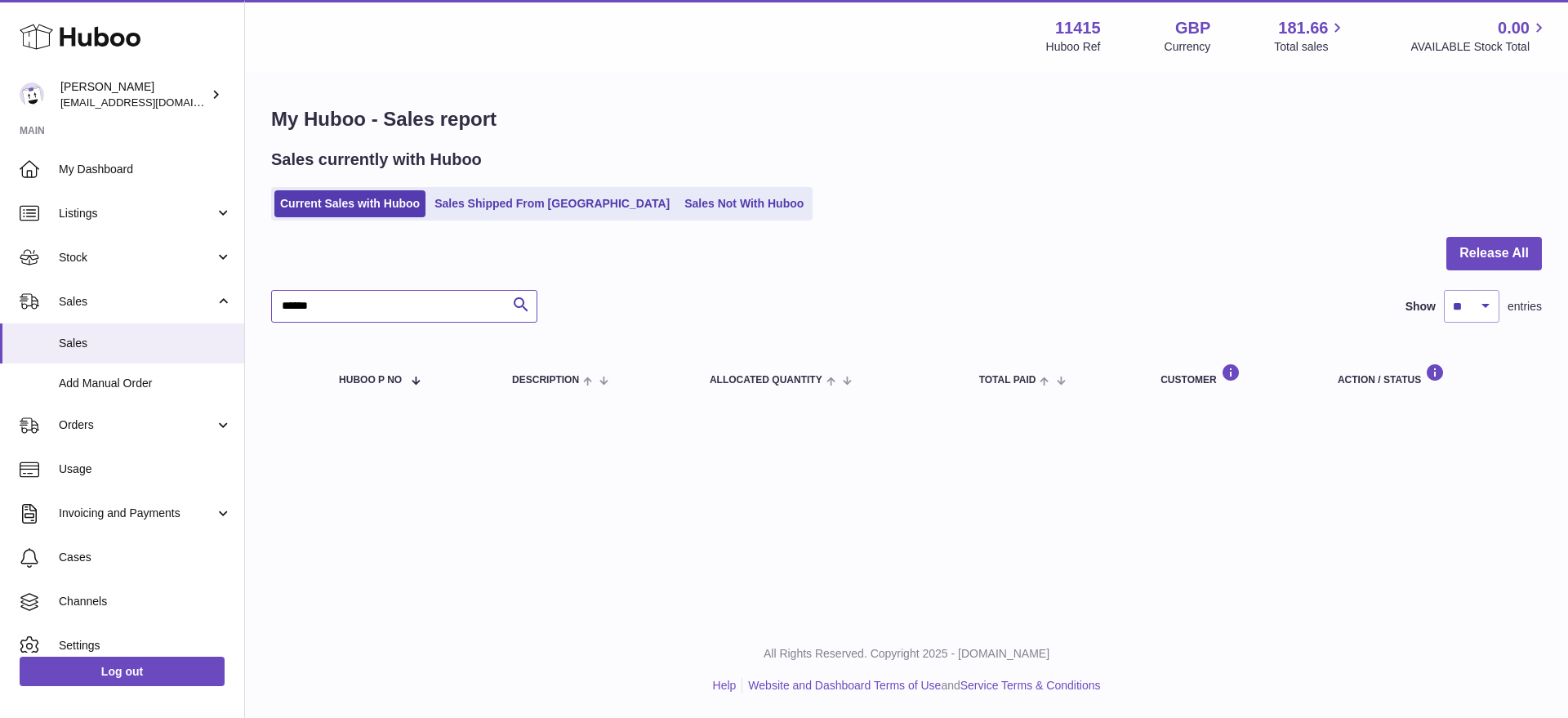
drag, startPoint x: 335, startPoint y: 307, endPoint x: 259, endPoint y: 307, distance: 76.0
click at [259, 307] on div "My Huboo - Sales report Sales currently with Huboo Current Sales with Huboo Sal…" at bounding box center [906, 257] width 1323 height 369
type input "******"
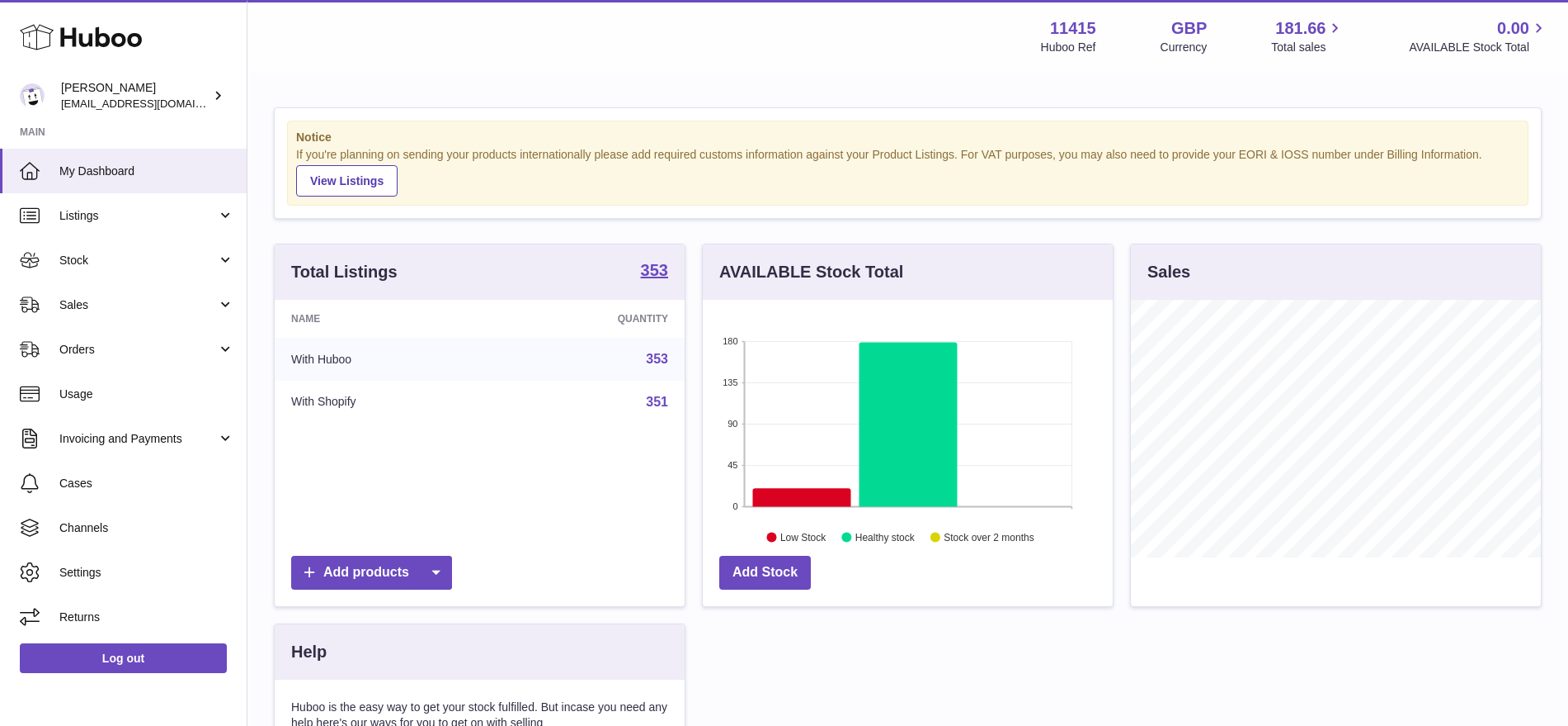
scroll to position [258, 410]
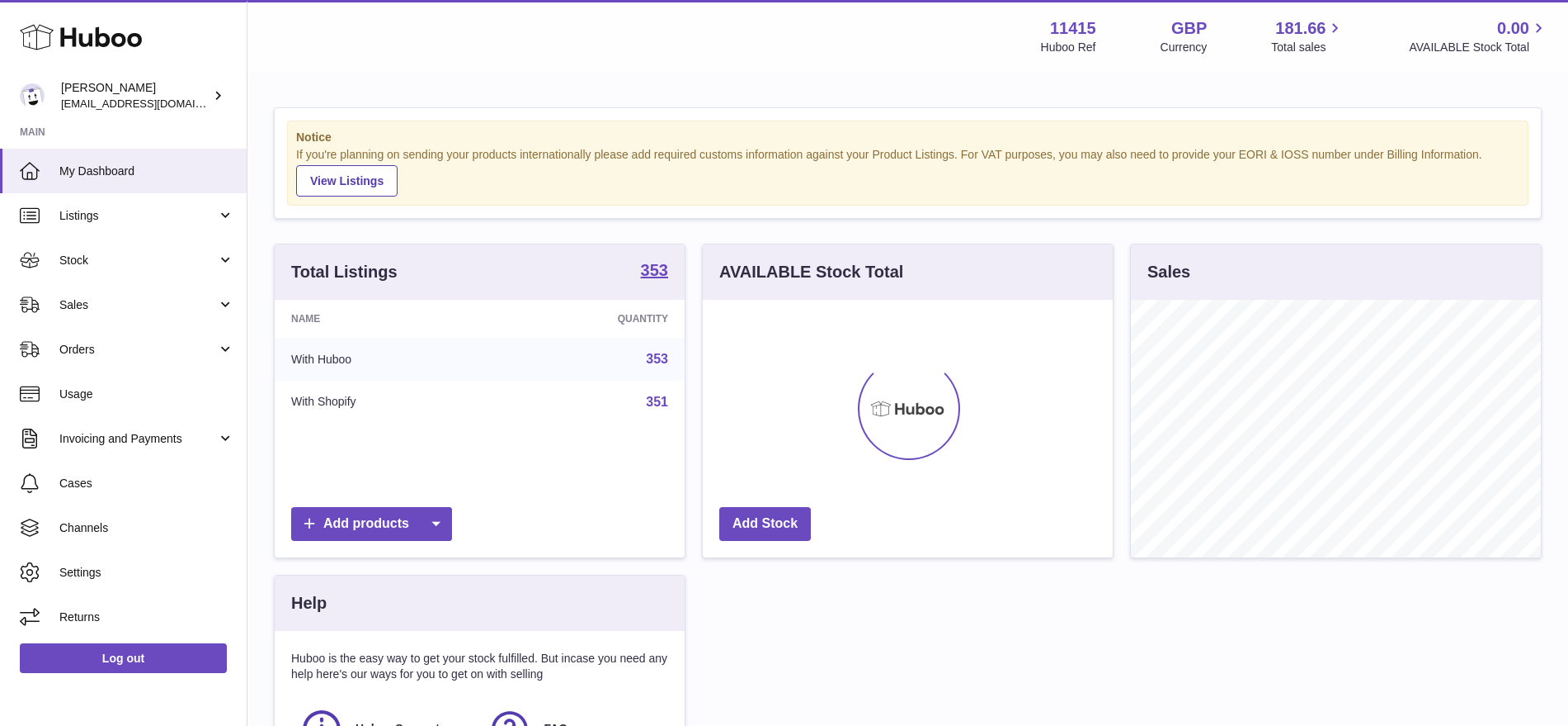
scroll to position [258, 410]
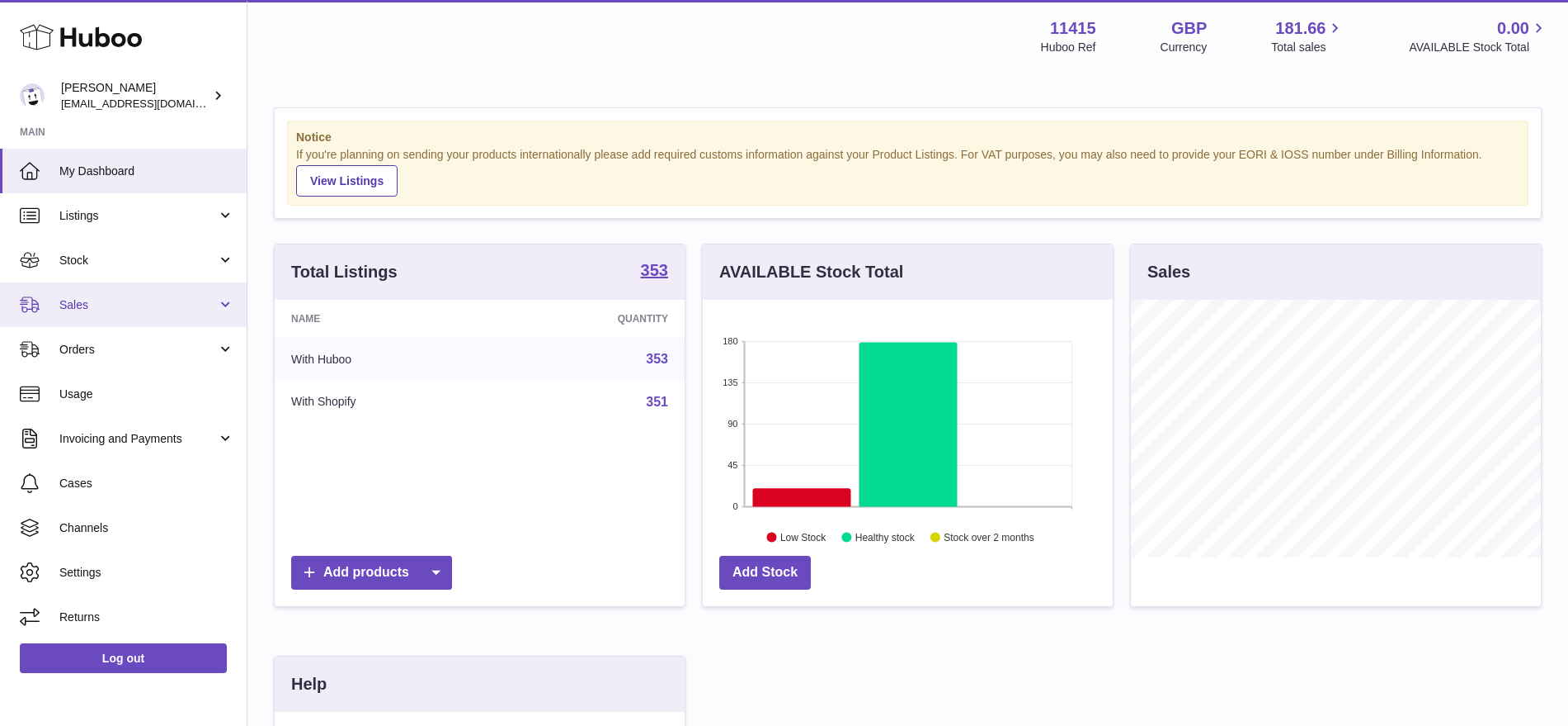
click at [151, 290] on link "Sales" at bounding box center [123, 304] width 247 height 45
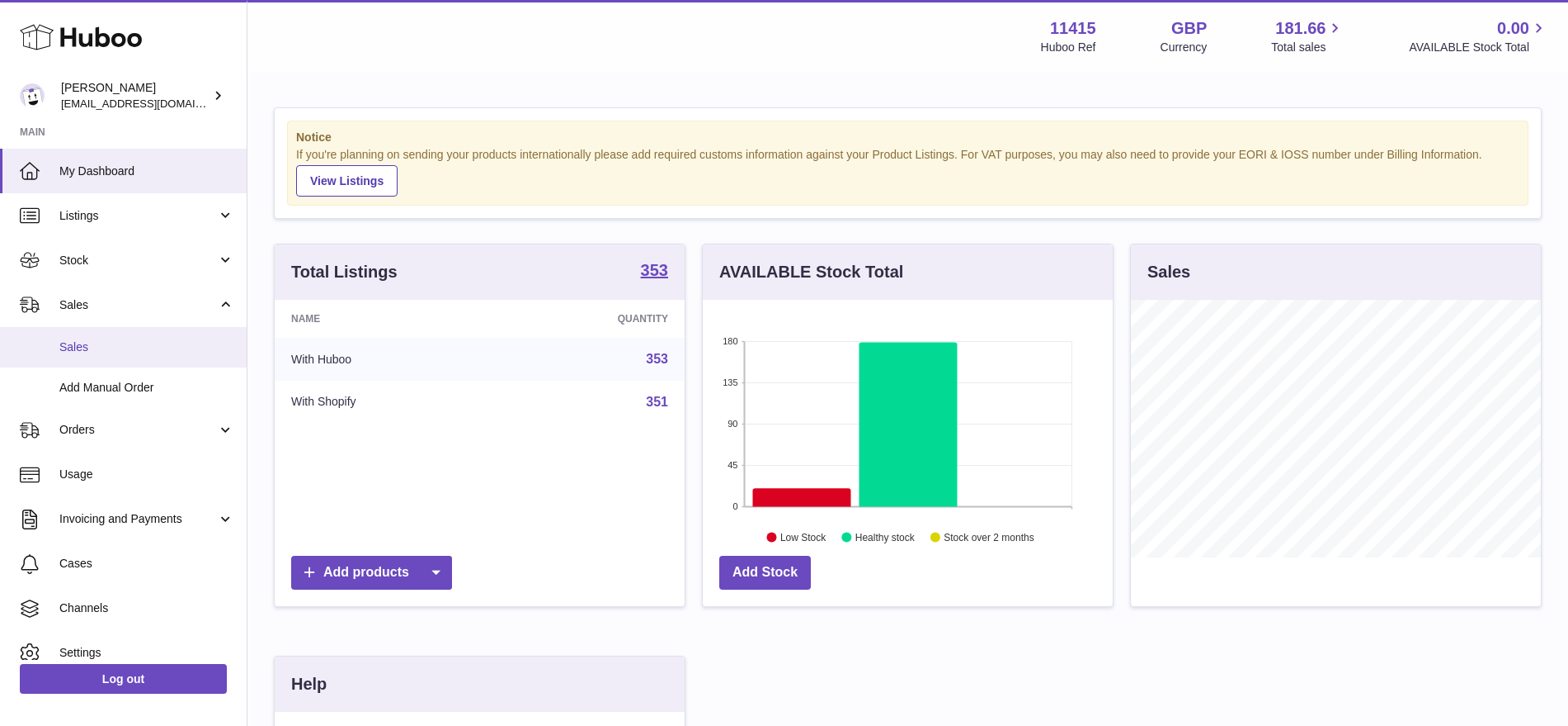
click at [92, 343] on span "Sales" at bounding box center [146, 347] width 175 height 16
